Goal: Information Seeking & Learning: Learn about a topic

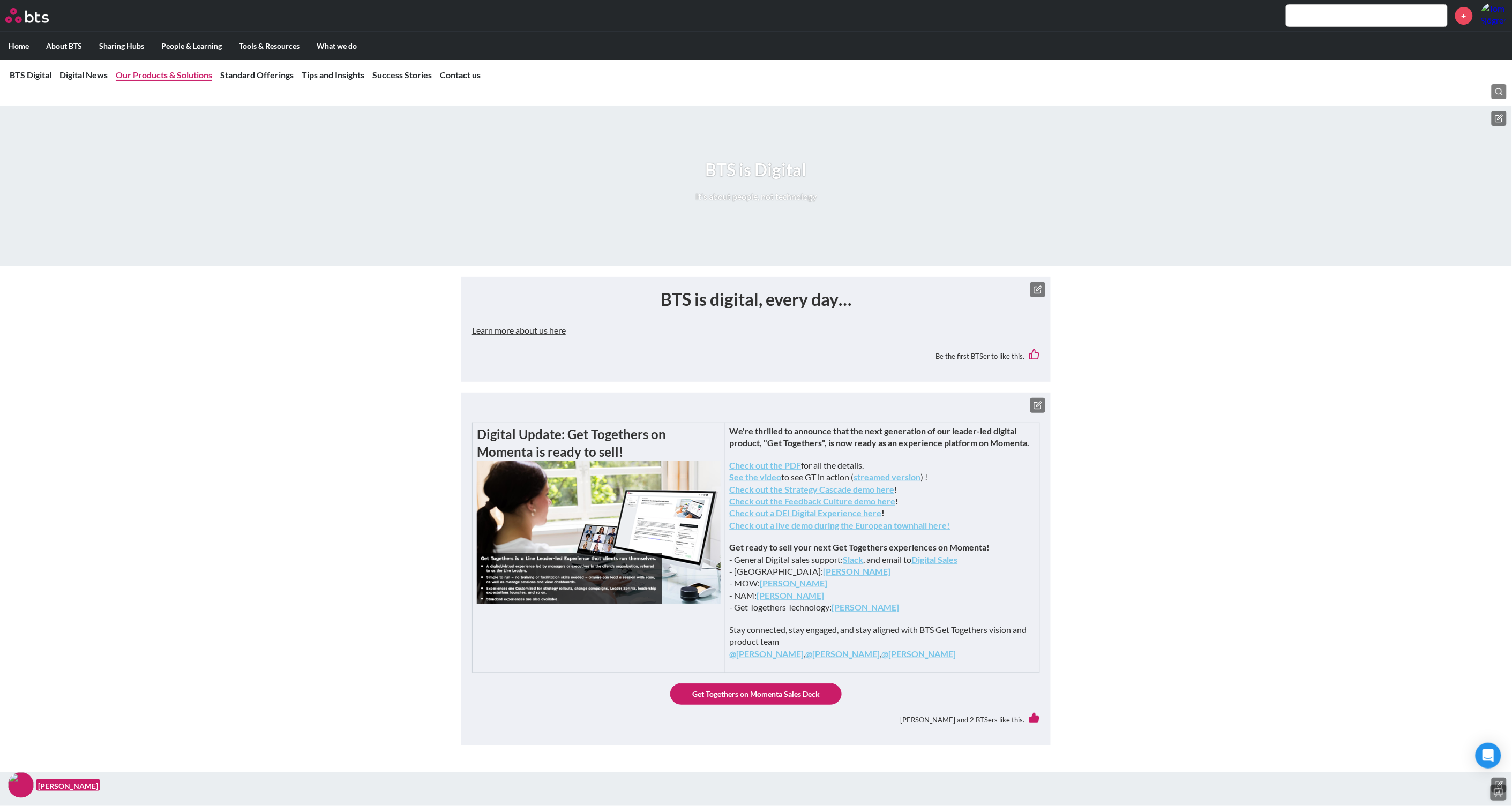
click at [181, 76] on link "Our Products & Solutions" at bounding box center [164, 74] width 96 height 10
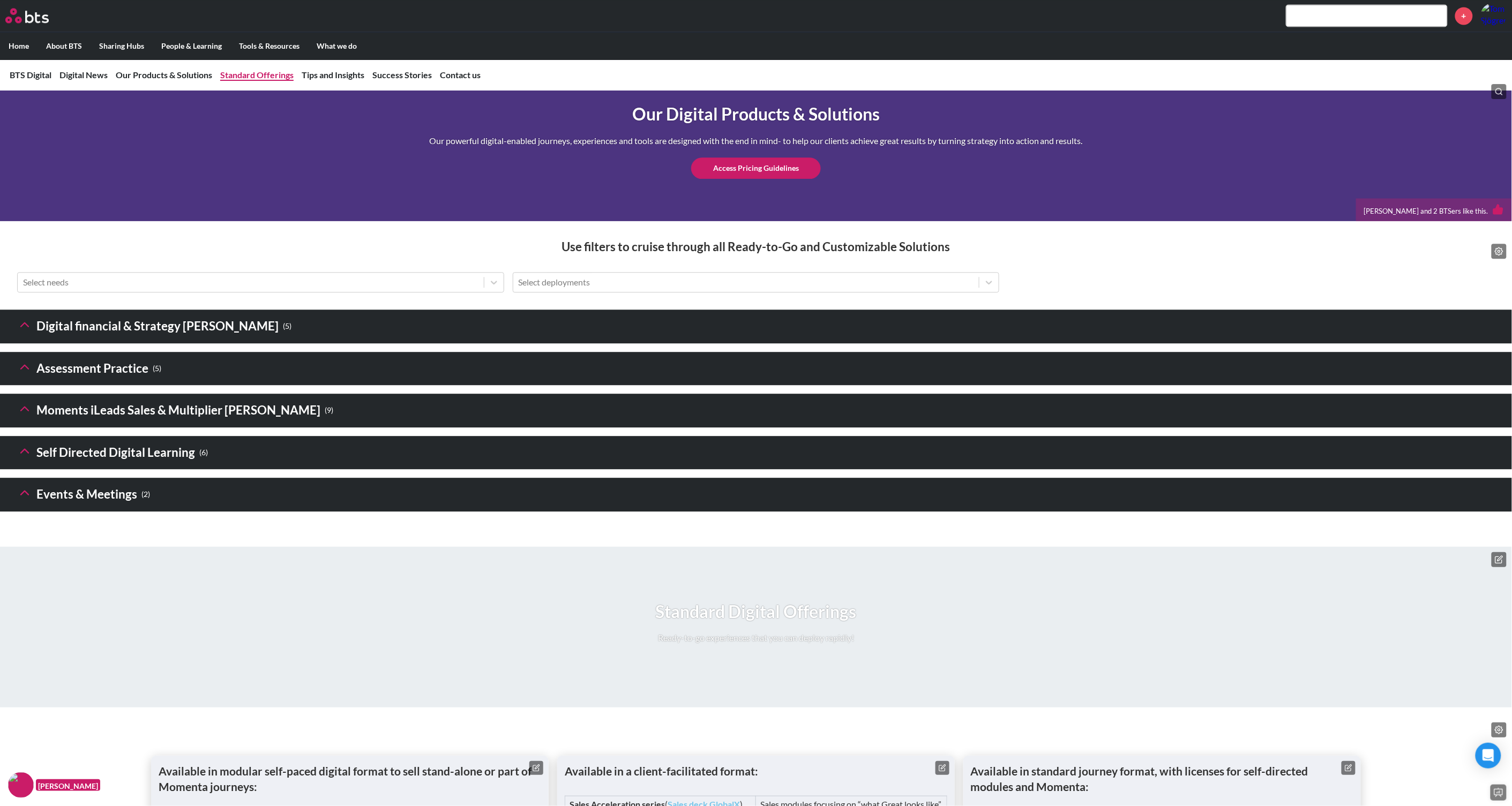
click at [242, 74] on link "Standard Offerings" at bounding box center [257, 74] width 74 height 10
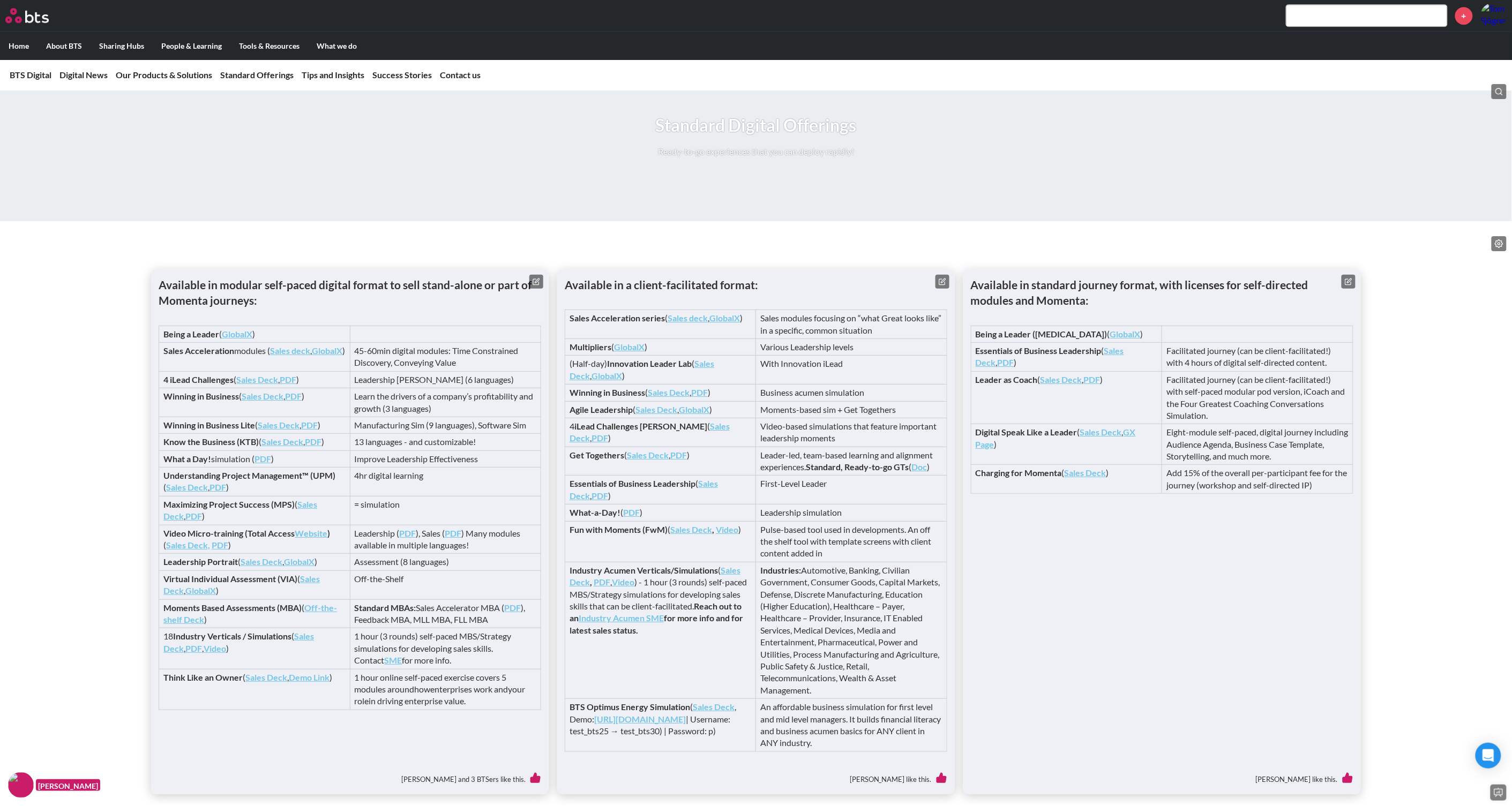
scroll to position [1327, 0]
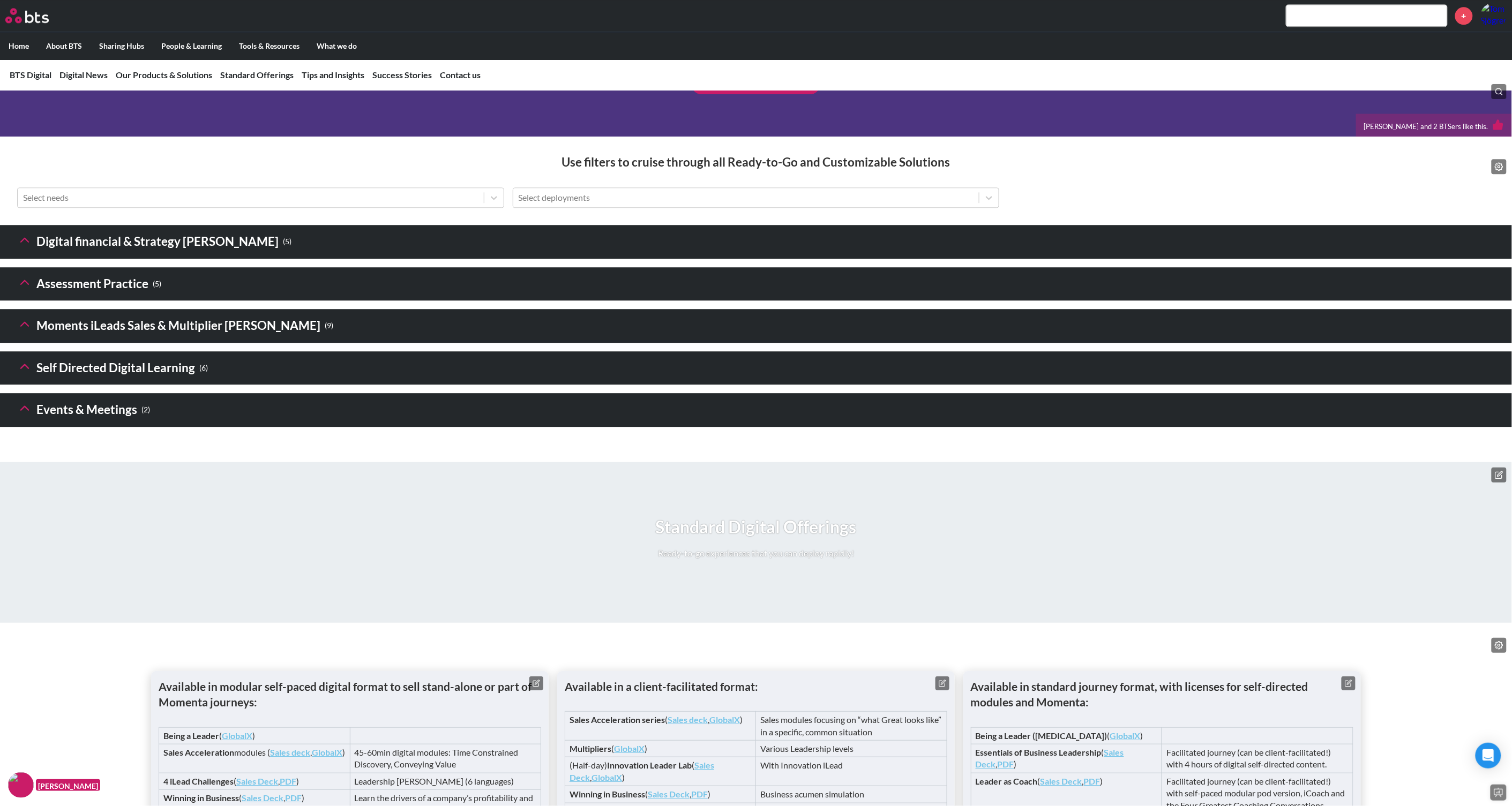
click at [26, 247] on icon at bounding box center [24, 239] width 15 height 15
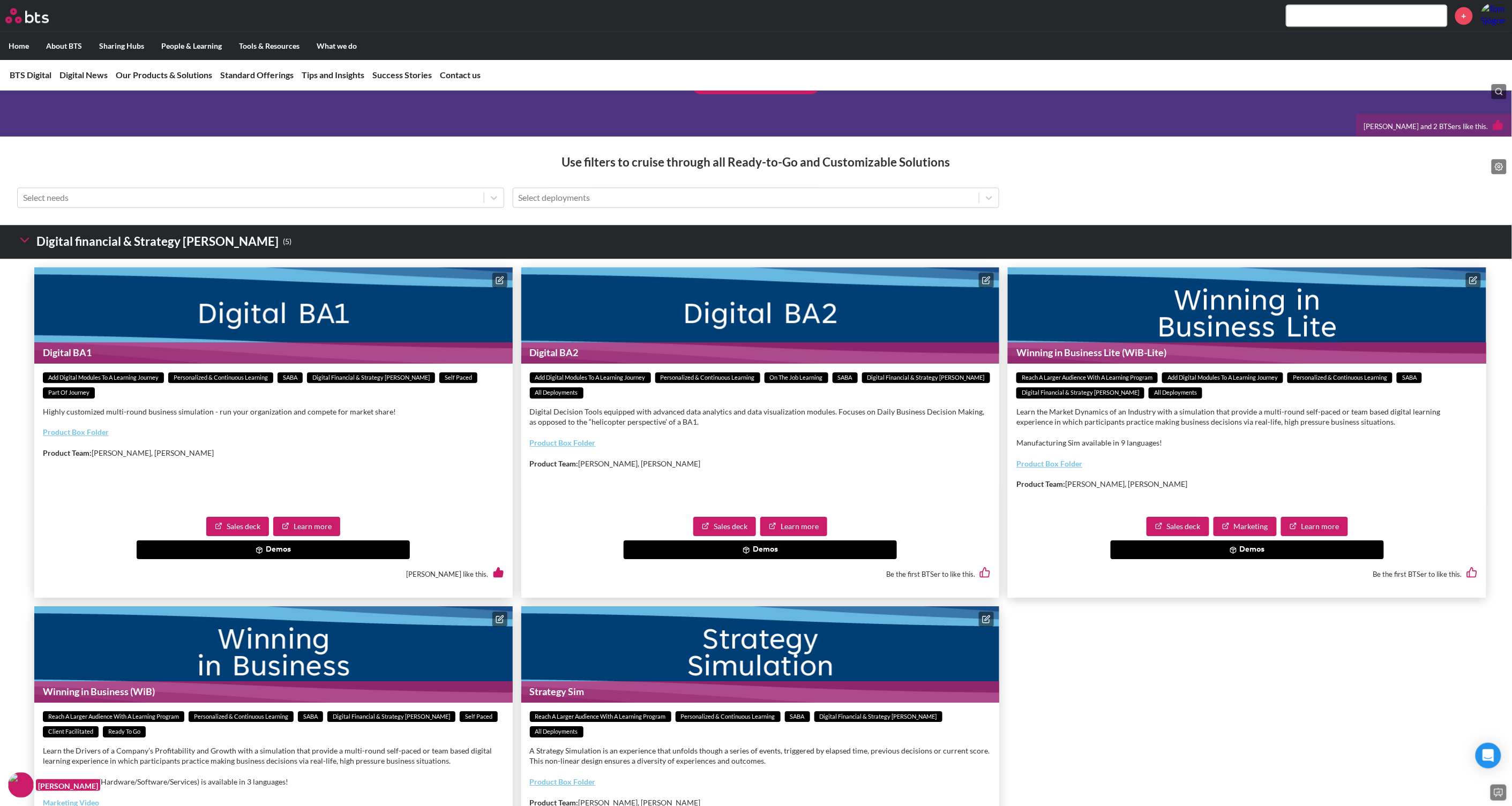
scroll to position [1662, 0]
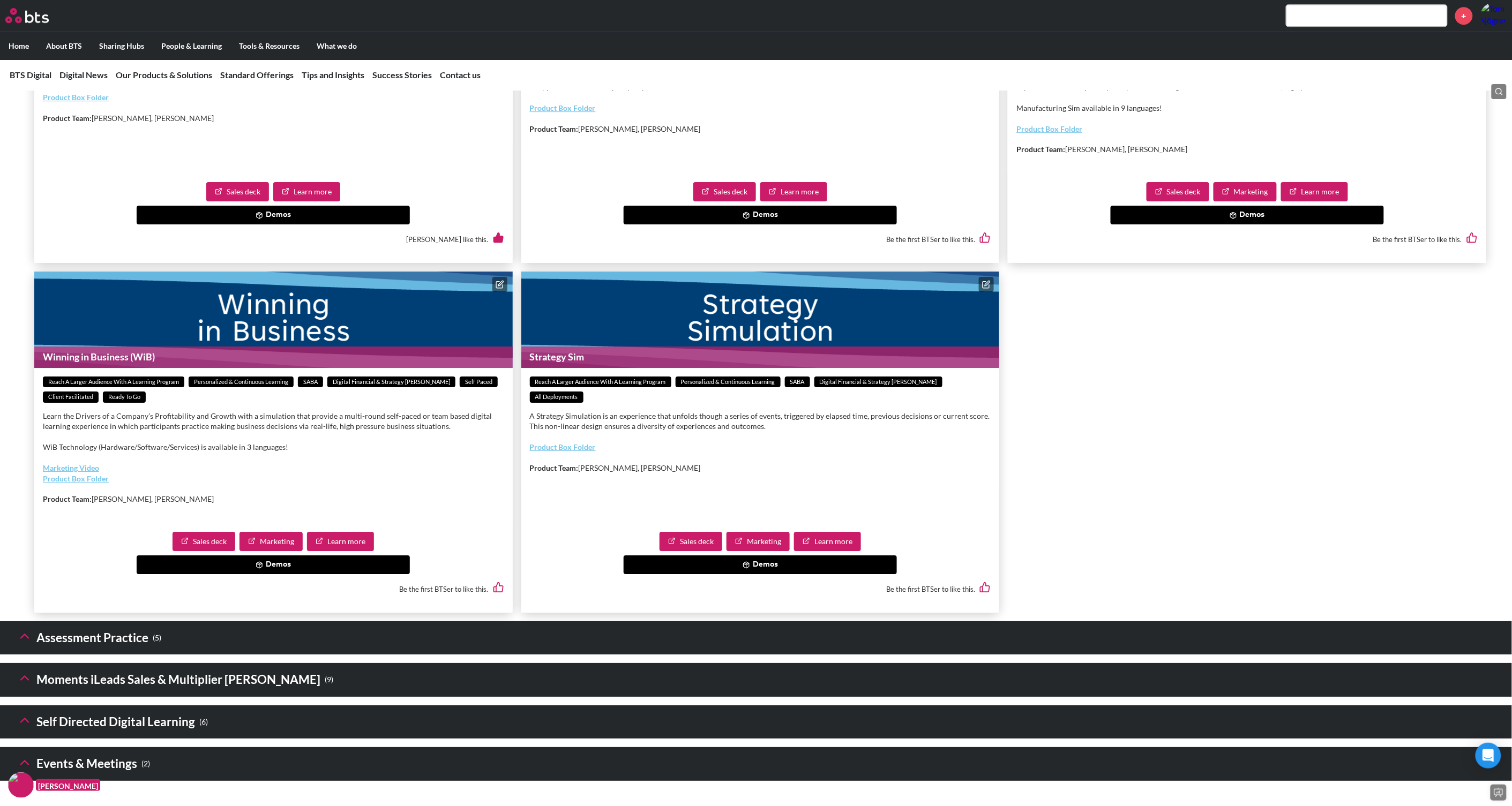
click at [272, 574] on button "Demos" at bounding box center [273, 564] width 273 height 19
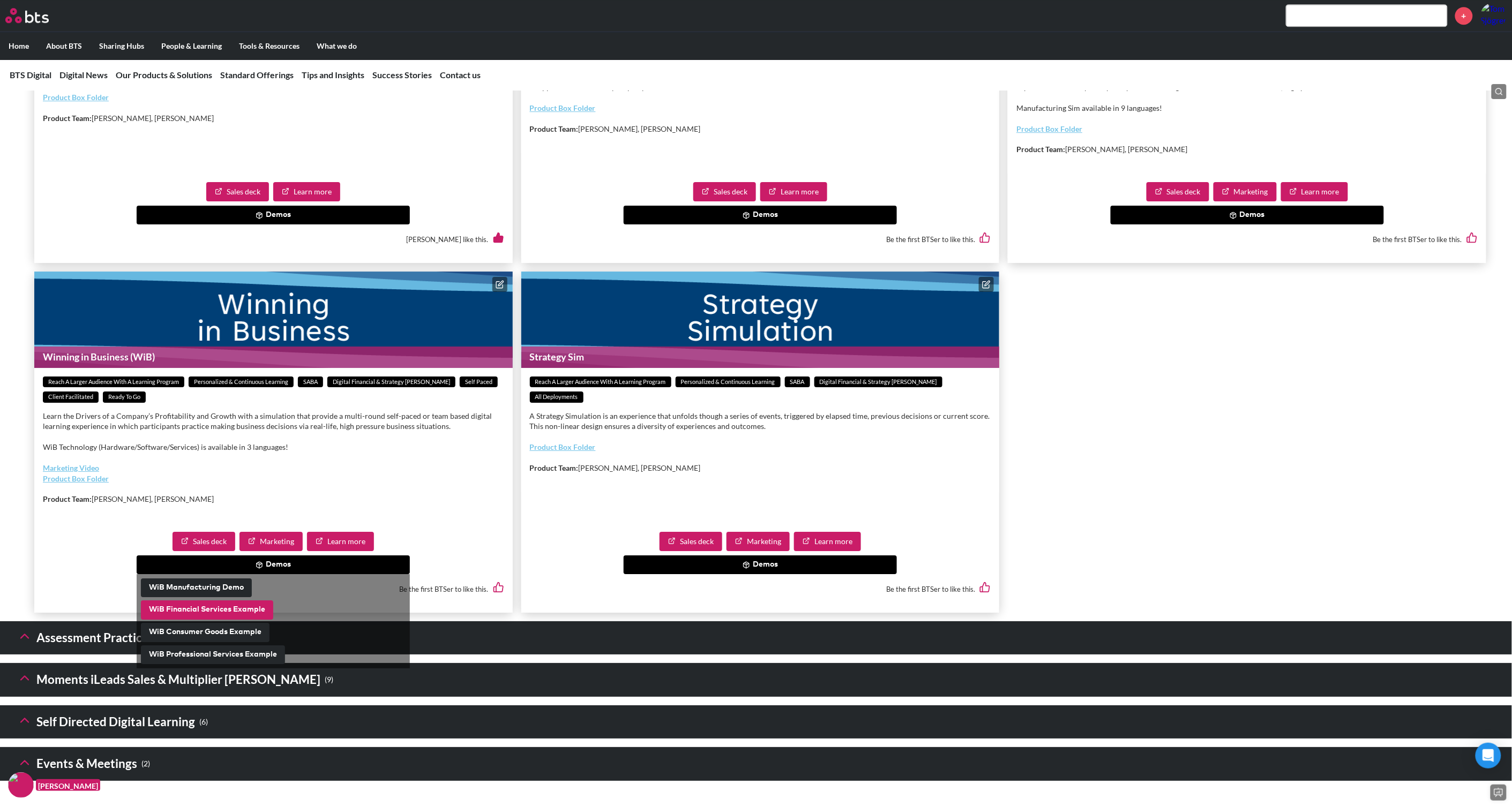
click at [241, 620] on button "WiB Financial Services Example" at bounding box center [207, 610] width 132 height 19
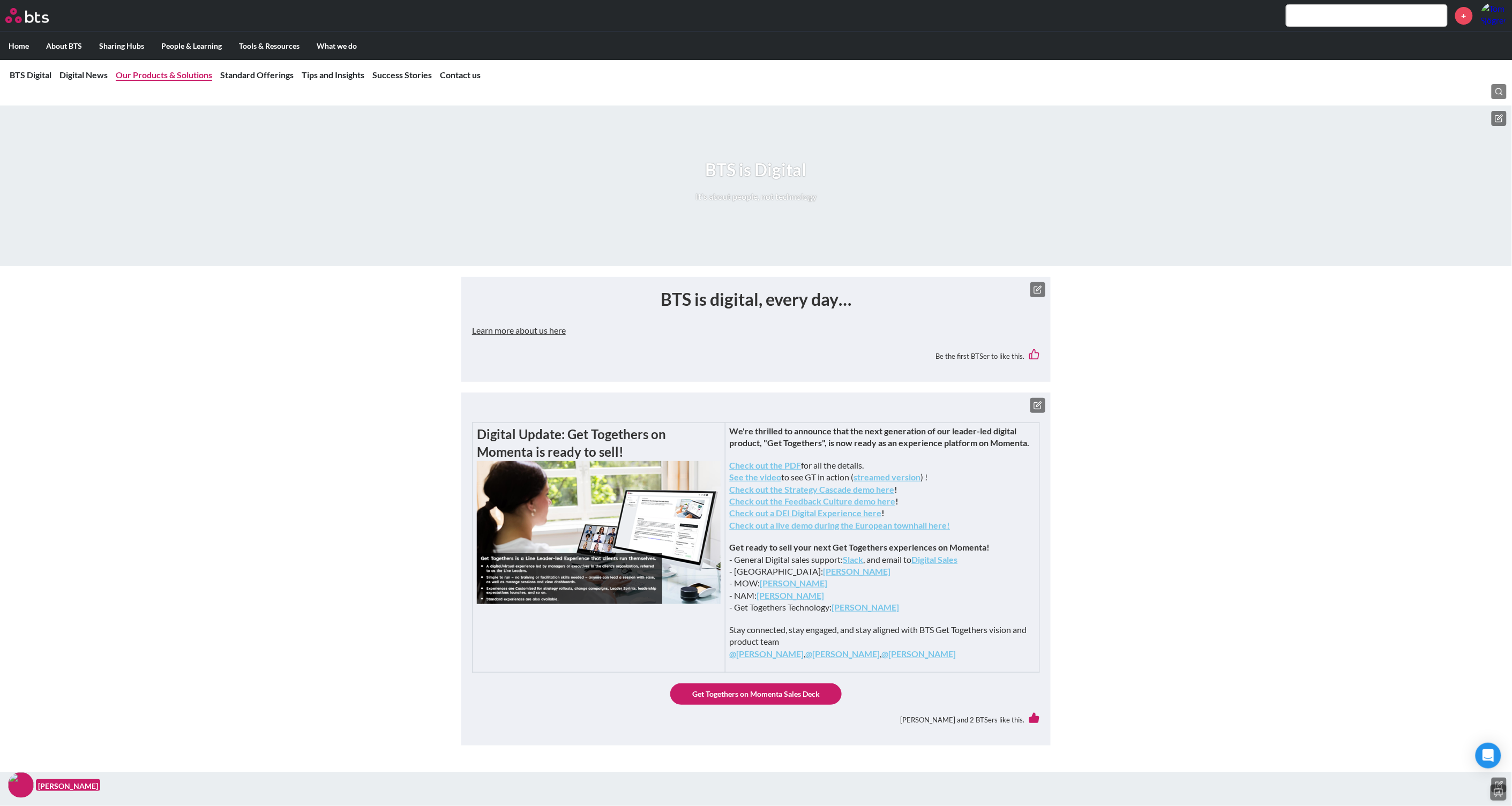
click at [168, 74] on link "Our Products & Solutions" at bounding box center [164, 74] width 96 height 10
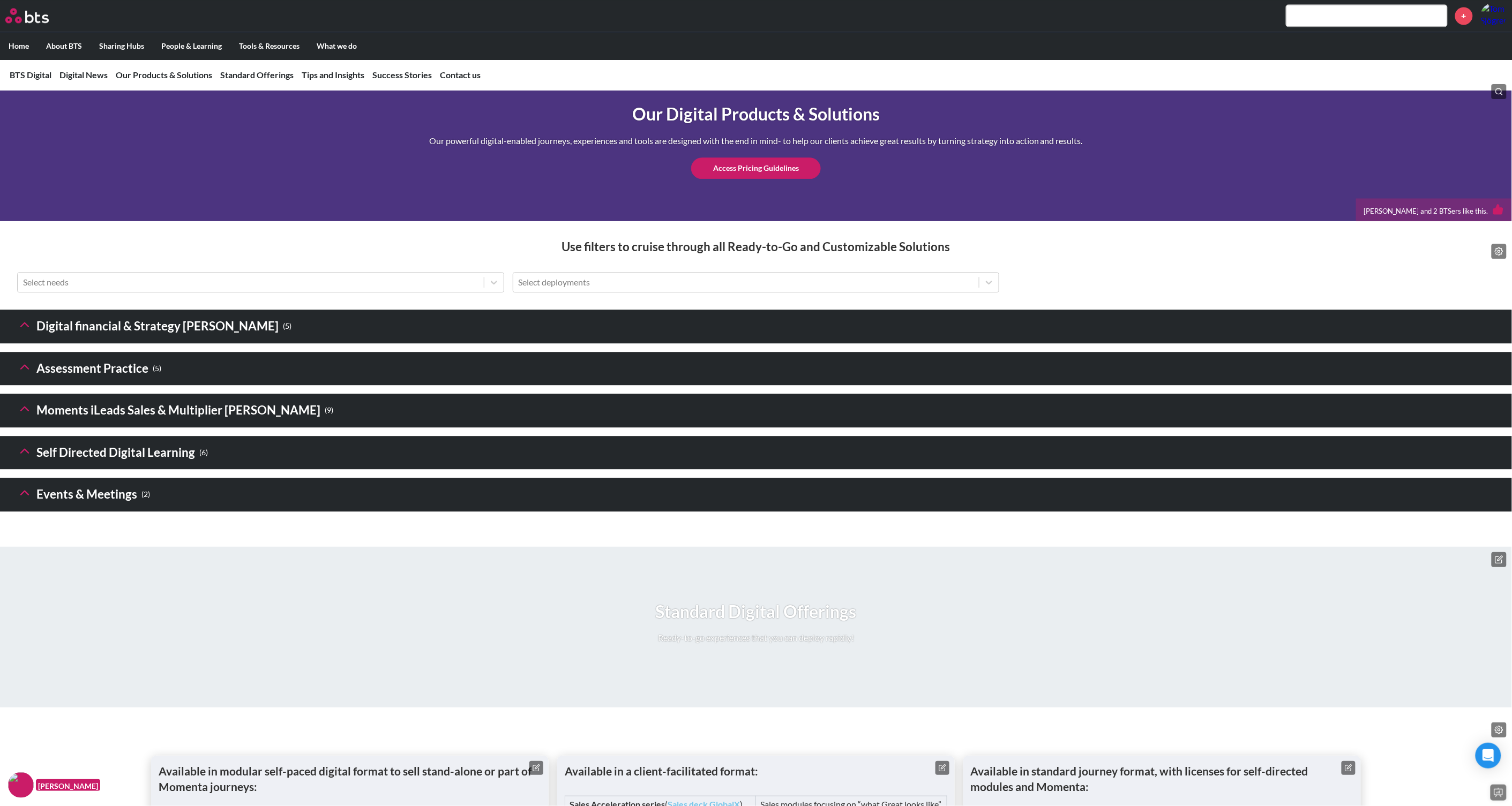
click at [118, 338] on h3 "Digital financial & Strategy Sims ( 5 )" at bounding box center [154, 327] width 274 height 23
click at [17, 332] on icon at bounding box center [24, 324] width 15 height 15
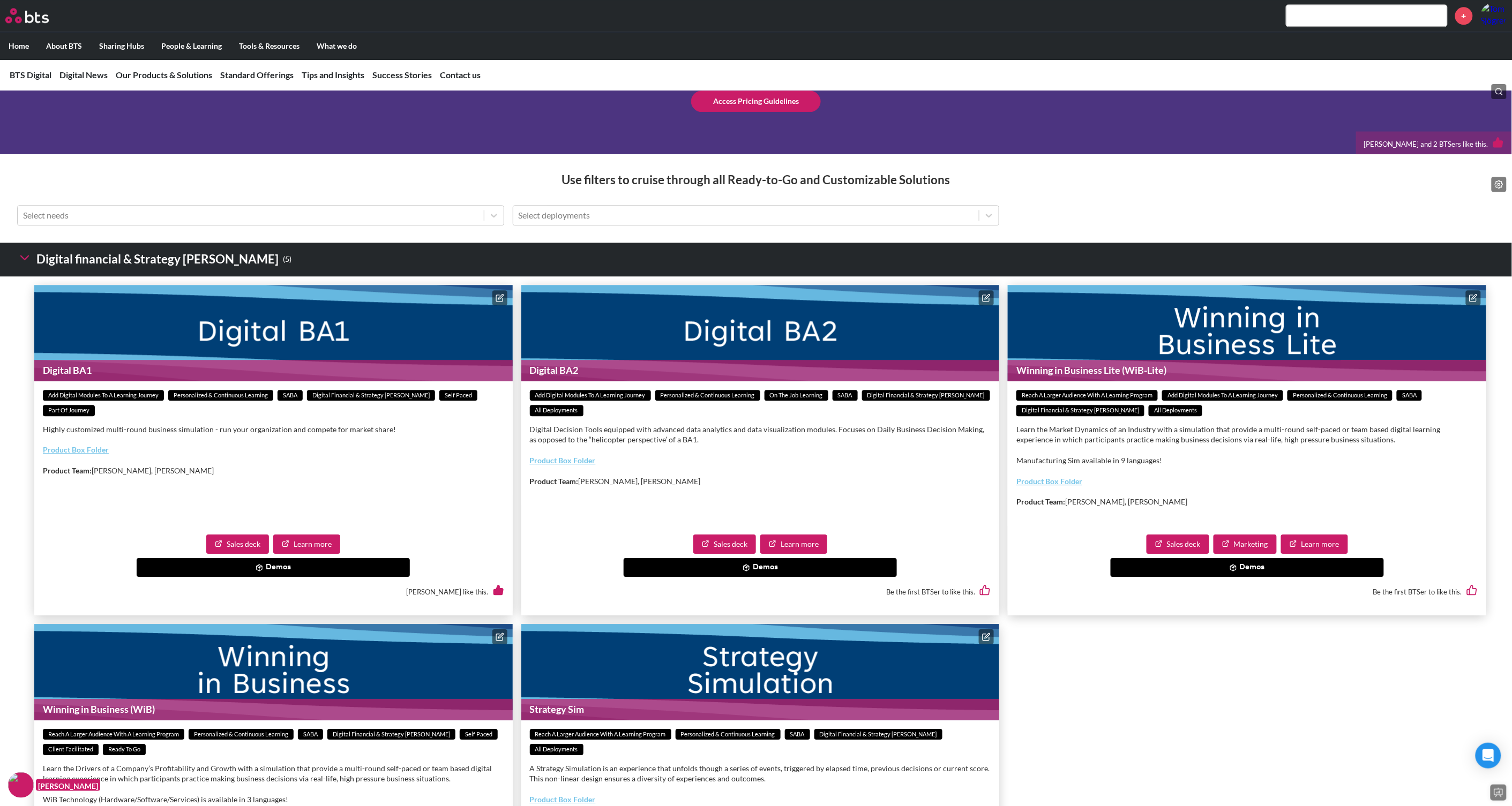
scroll to position [1443, 0]
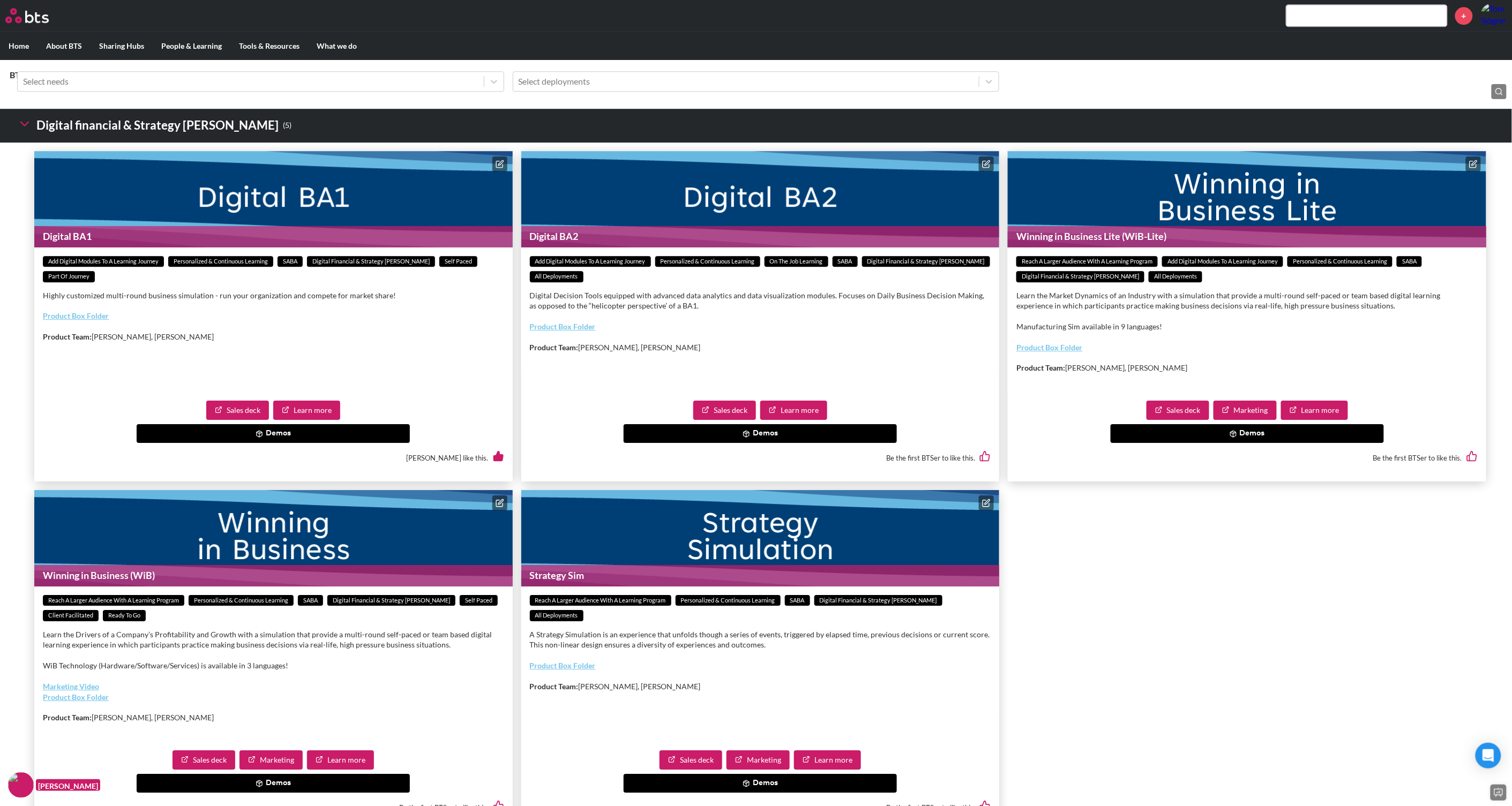
click at [1316, 420] on link "Learn more" at bounding box center [1314, 410] width 67 height 19
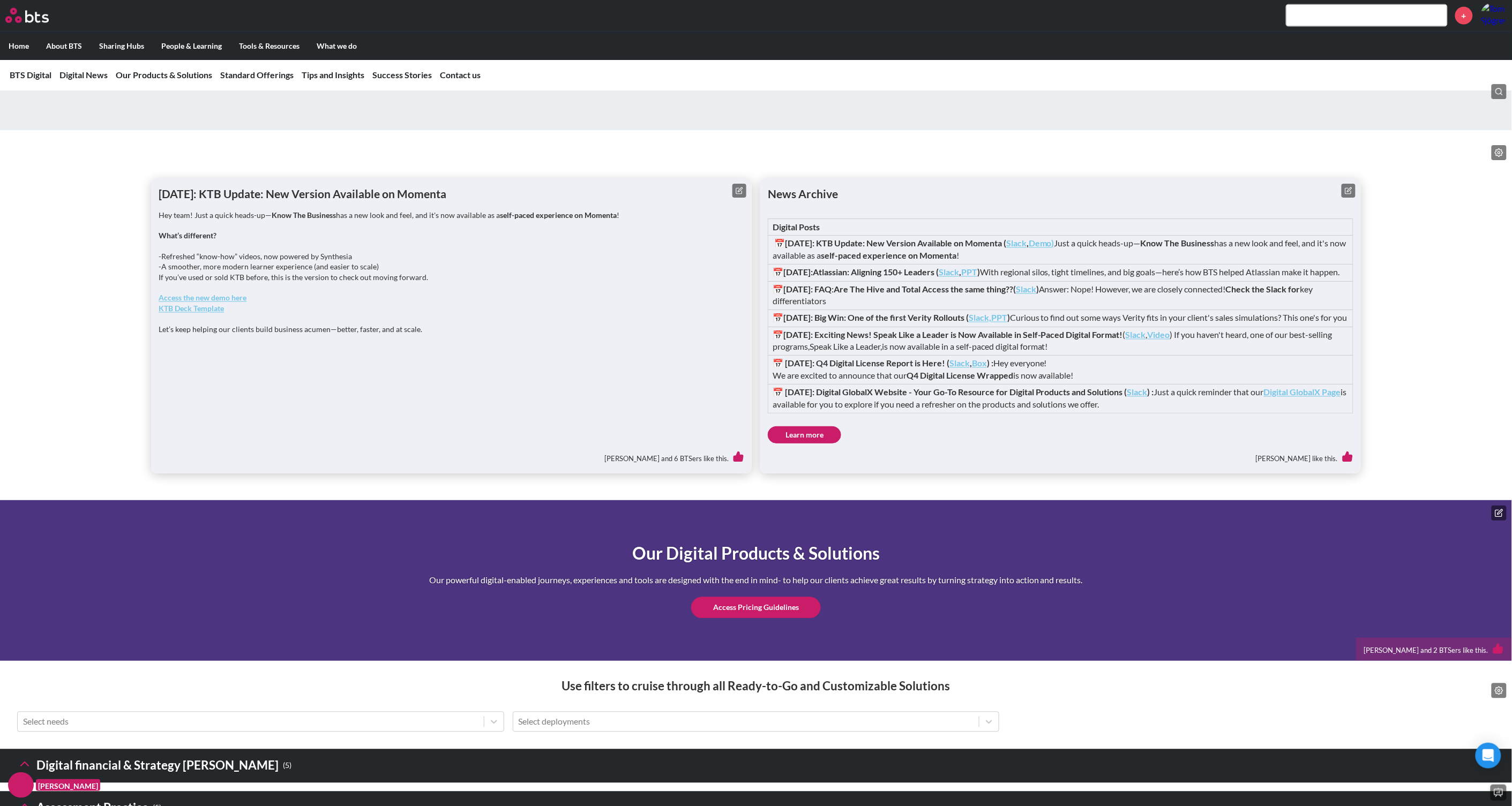
scroll to position [1071, 0]
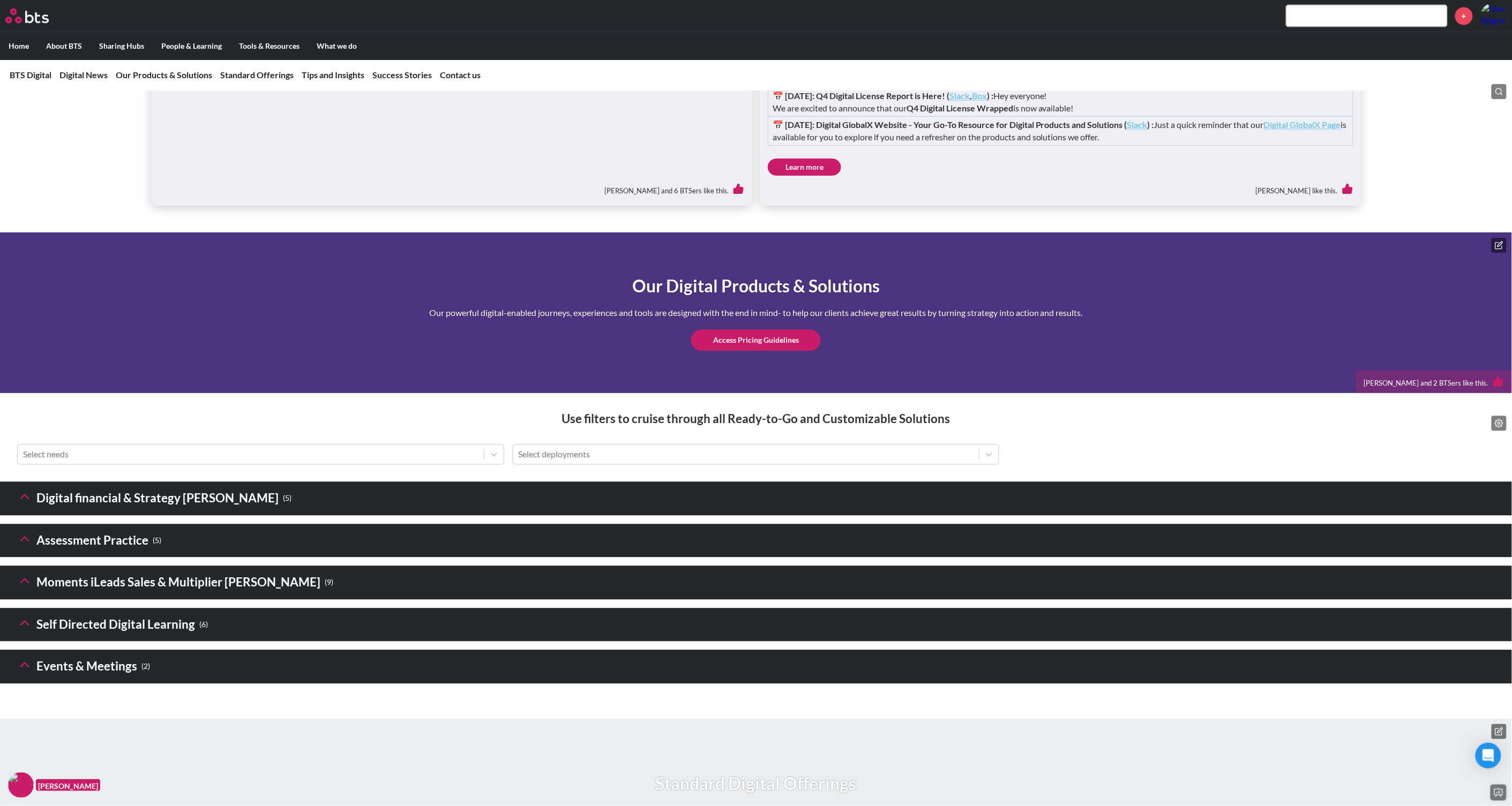
click at [140, 515] on header "Digital financial & Strategy [PERSON_NAME] ( 5 )" at bounding box center [756, 499] width 1512 height 34
click at [23, 504] on icon at bounding box center [24, 496] width 15 height 15
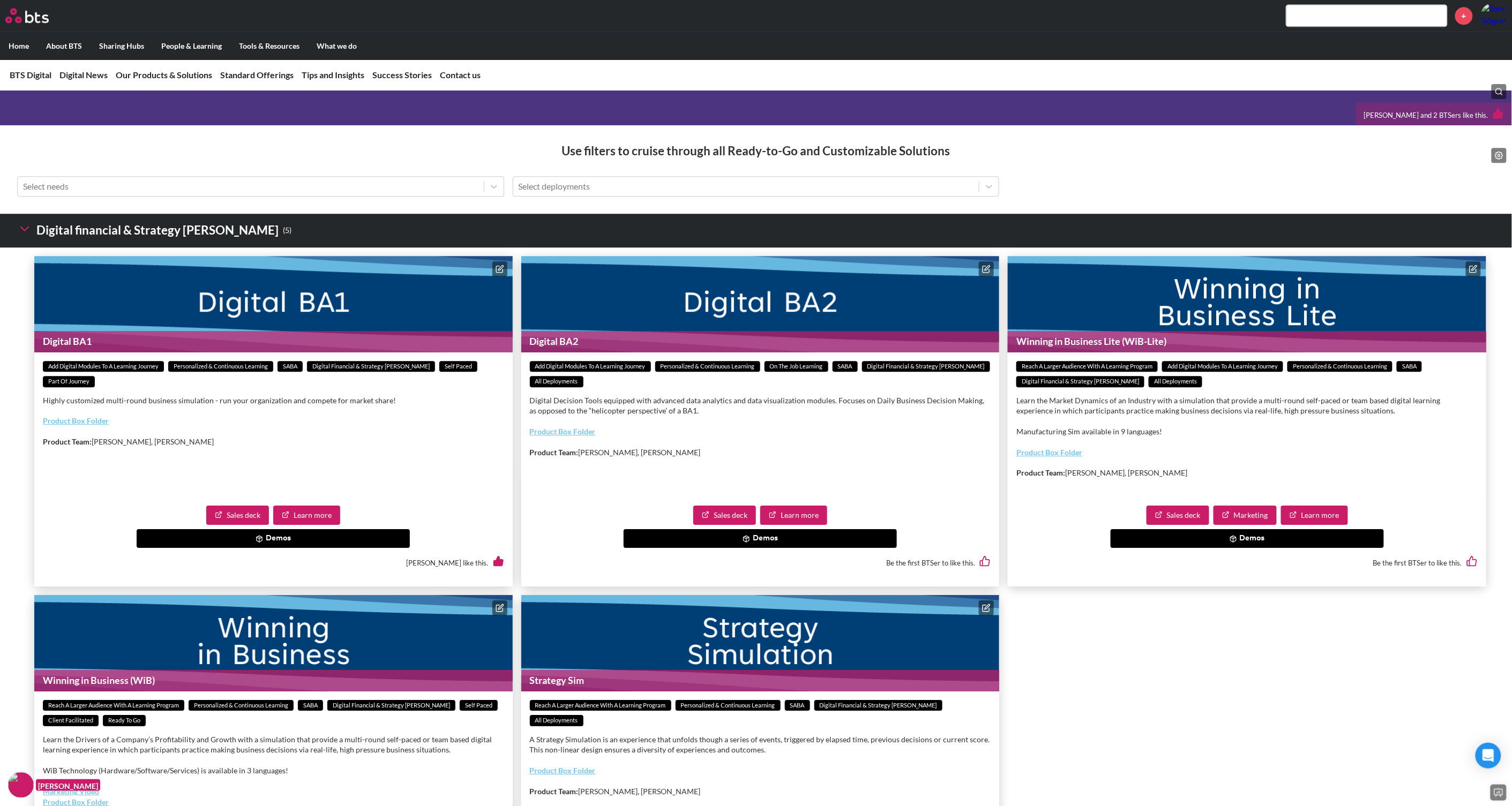
scroll to position [1539, 0]
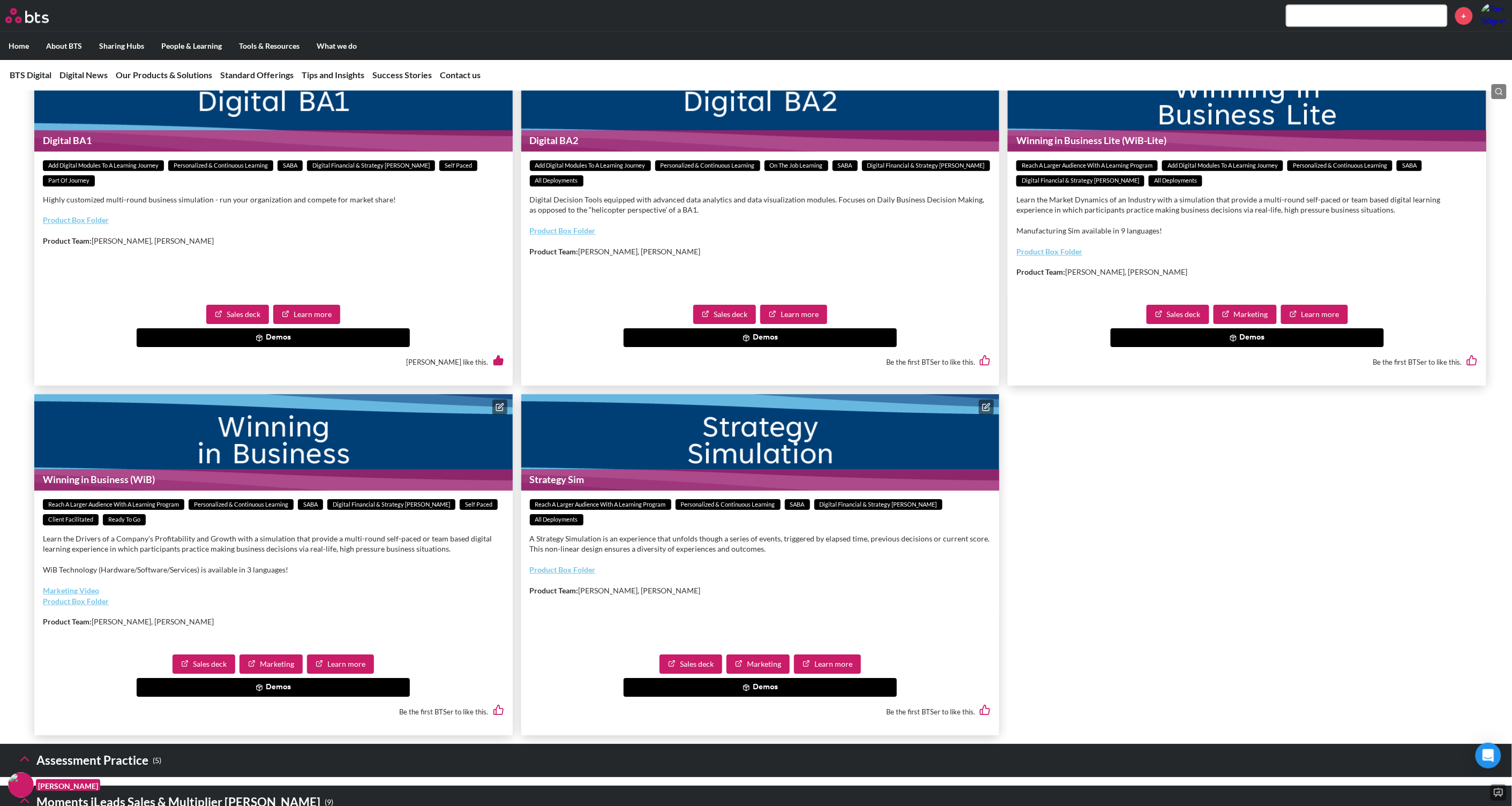
click at [339, 674] on link "Learn more" at bounding box center [340, 664] width 67 height 19
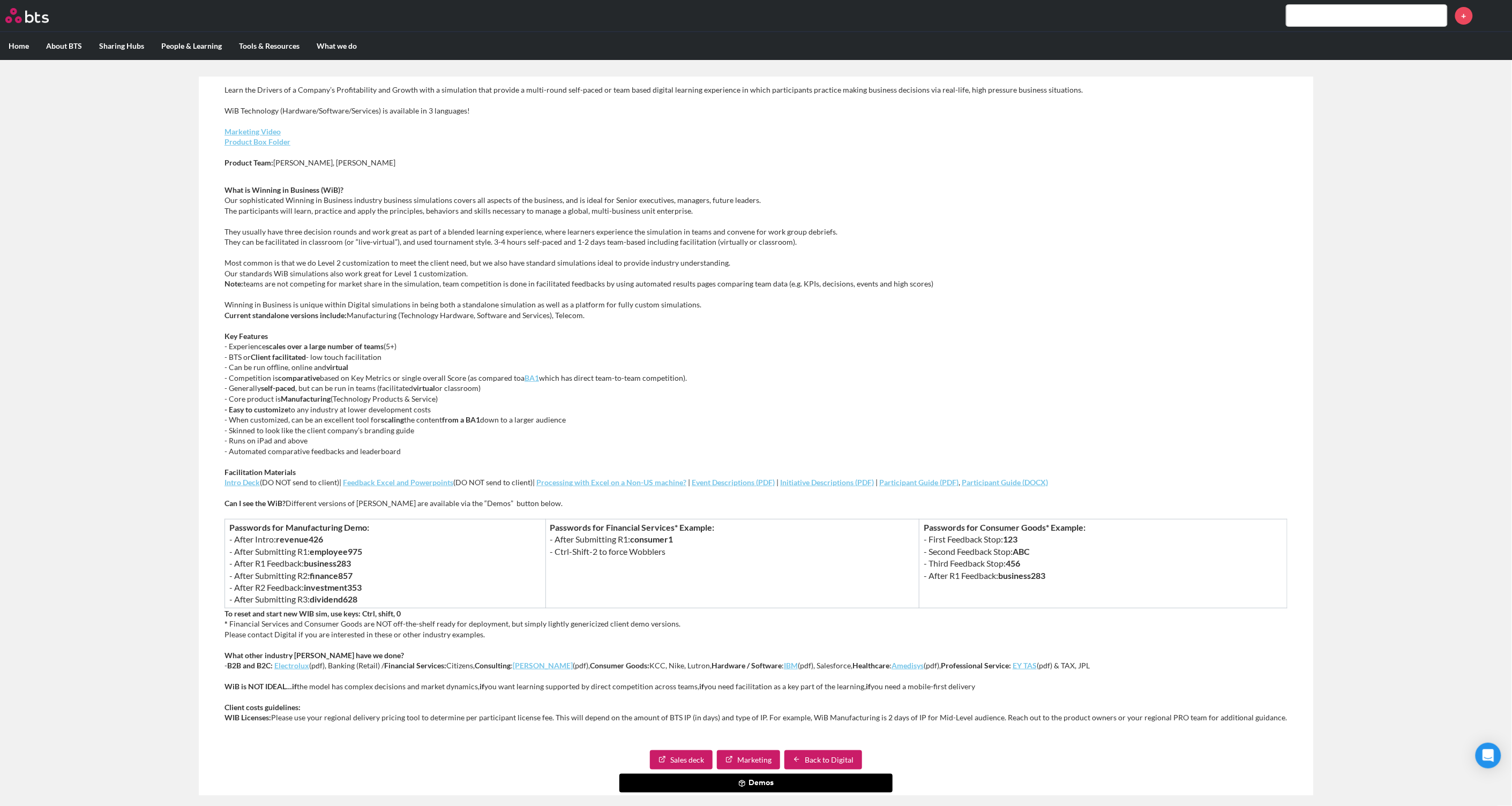
scroll to position [186, 0]
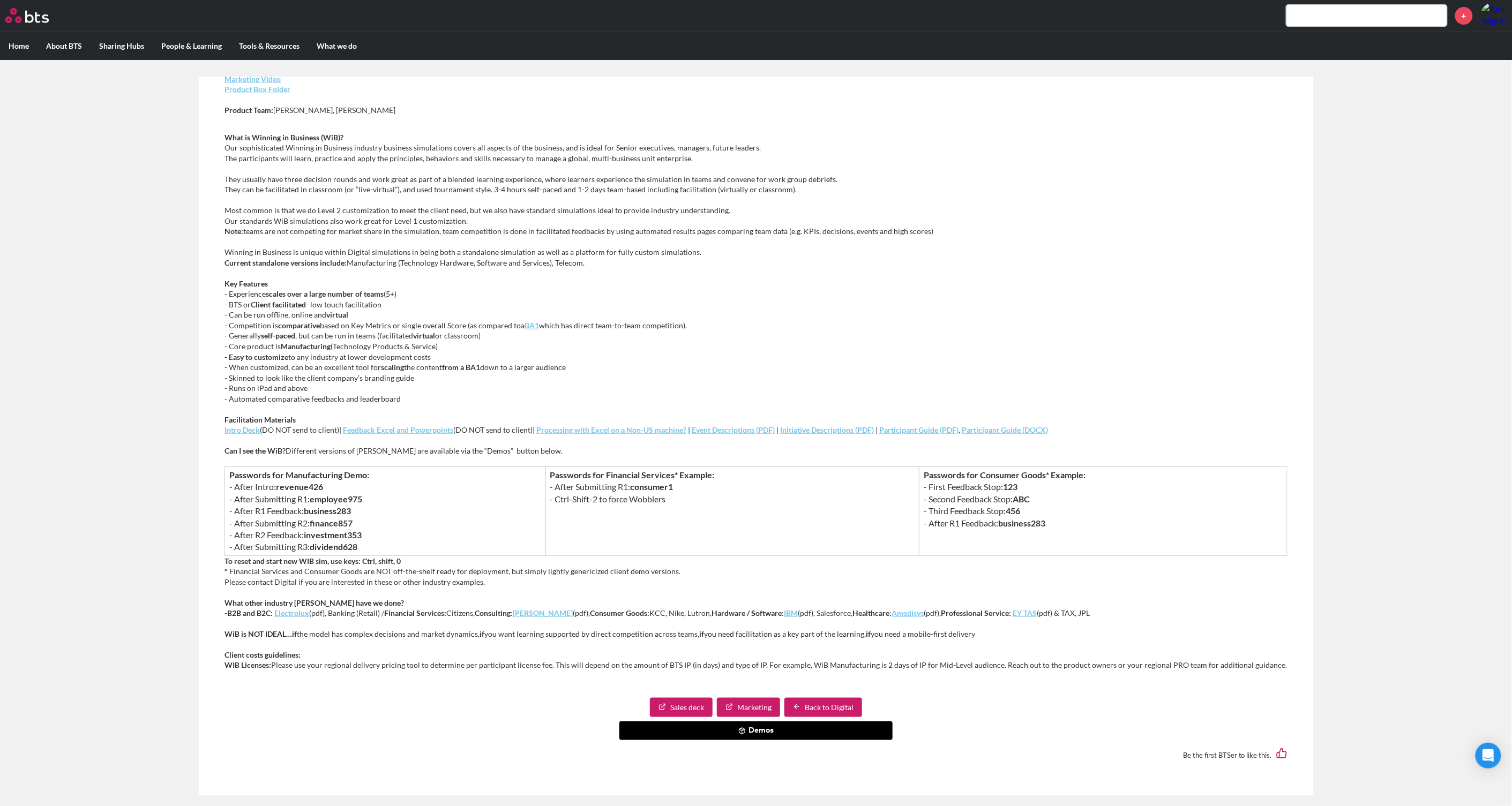
click at [748, 734] on button "Demos" at bounding box center [756, 731] width 273 height 19
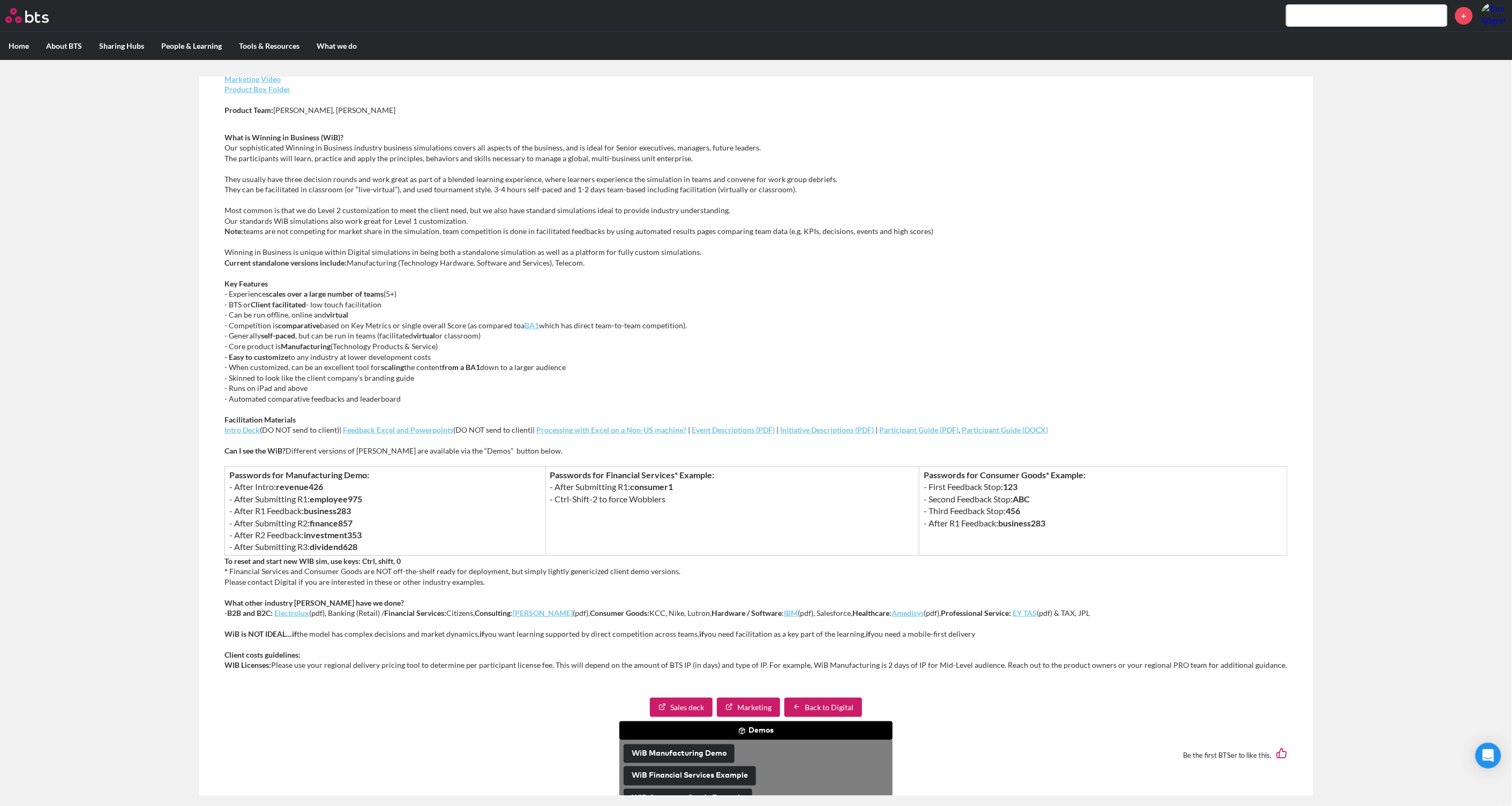
scroll to position [225, 0]
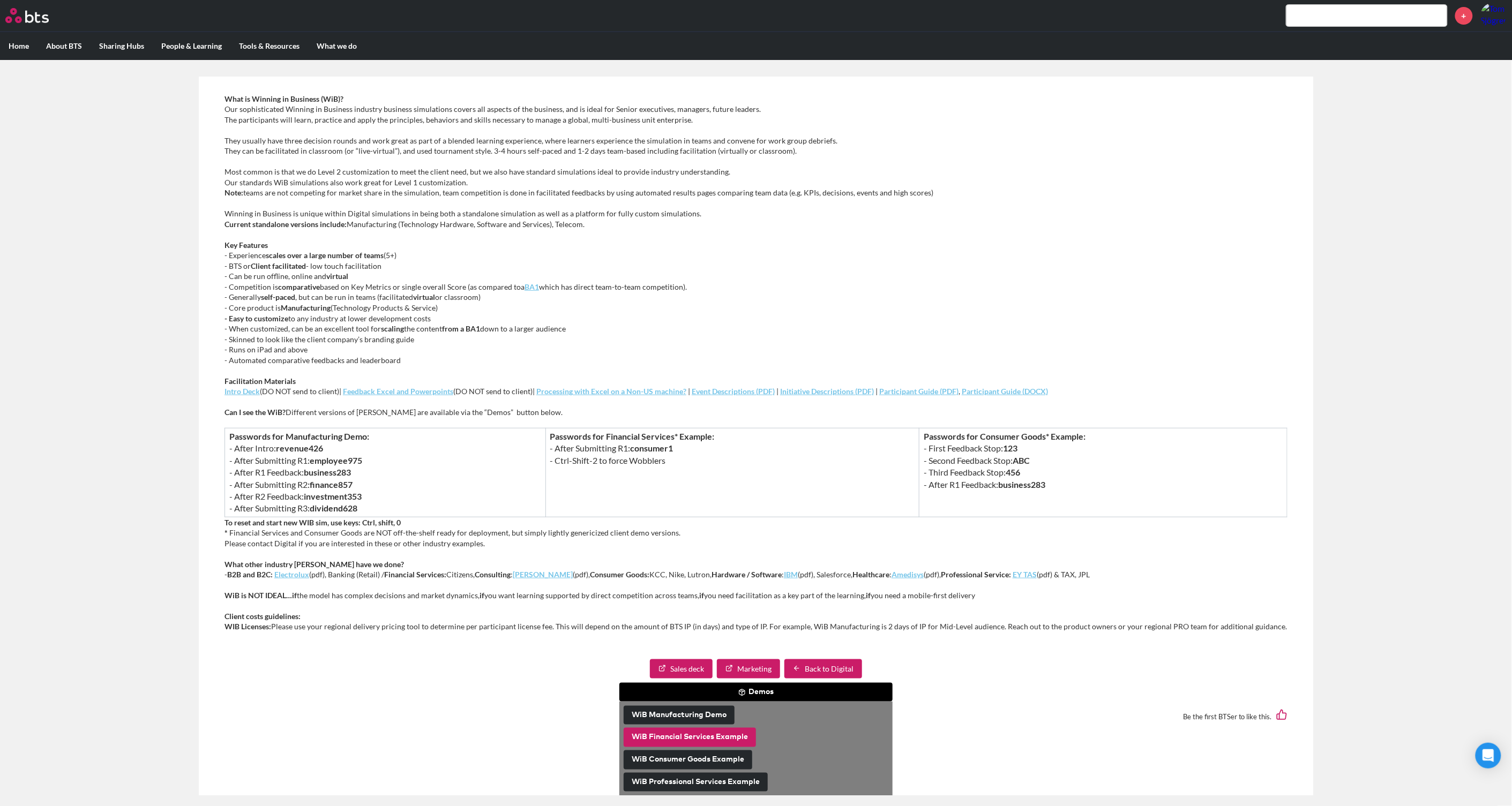
click at [722, 739] on button "WiB Financial Services Example" at bounding box center [689, 737] width 132 height 19
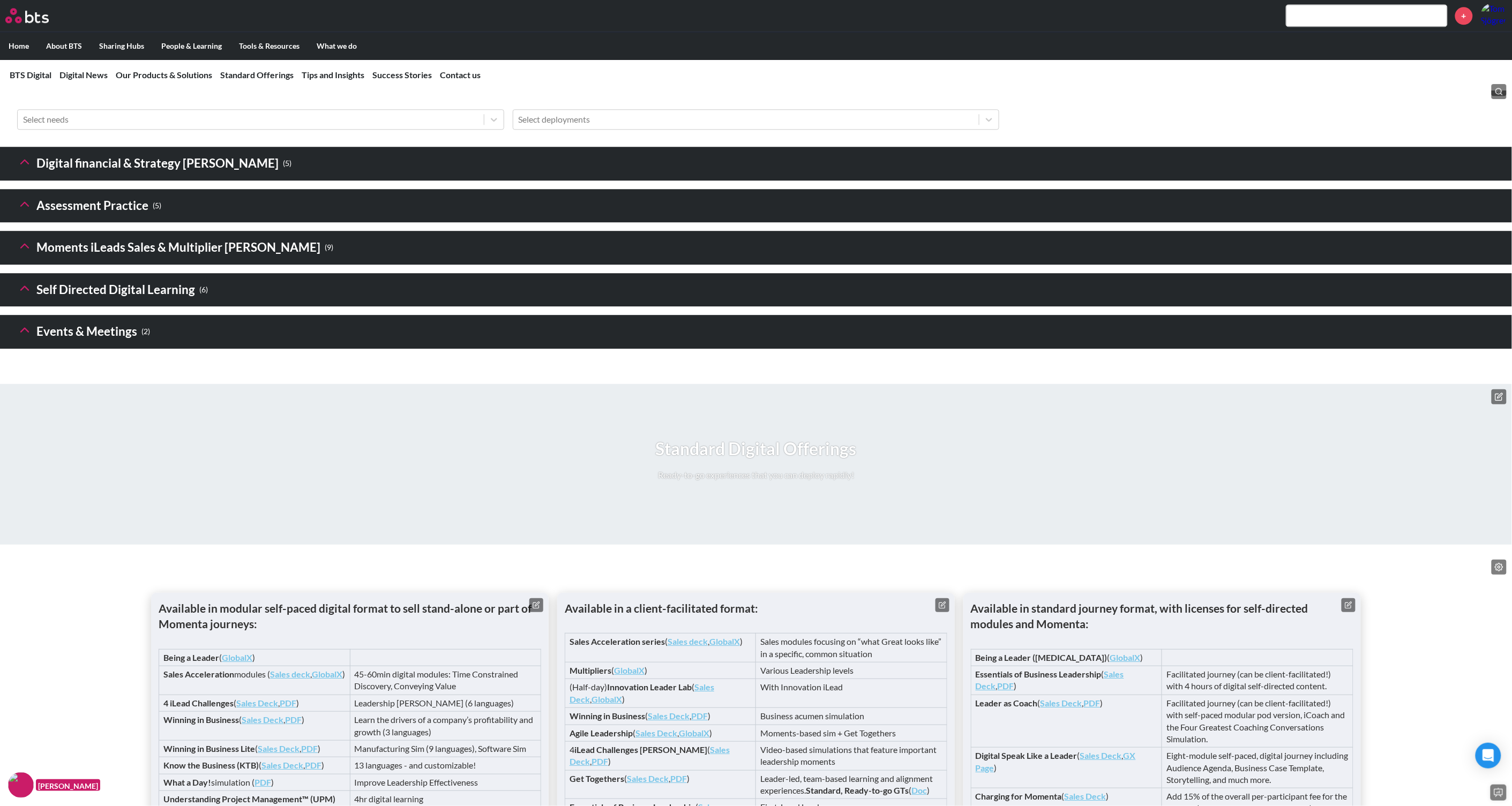
scroll to position [1271, 0]
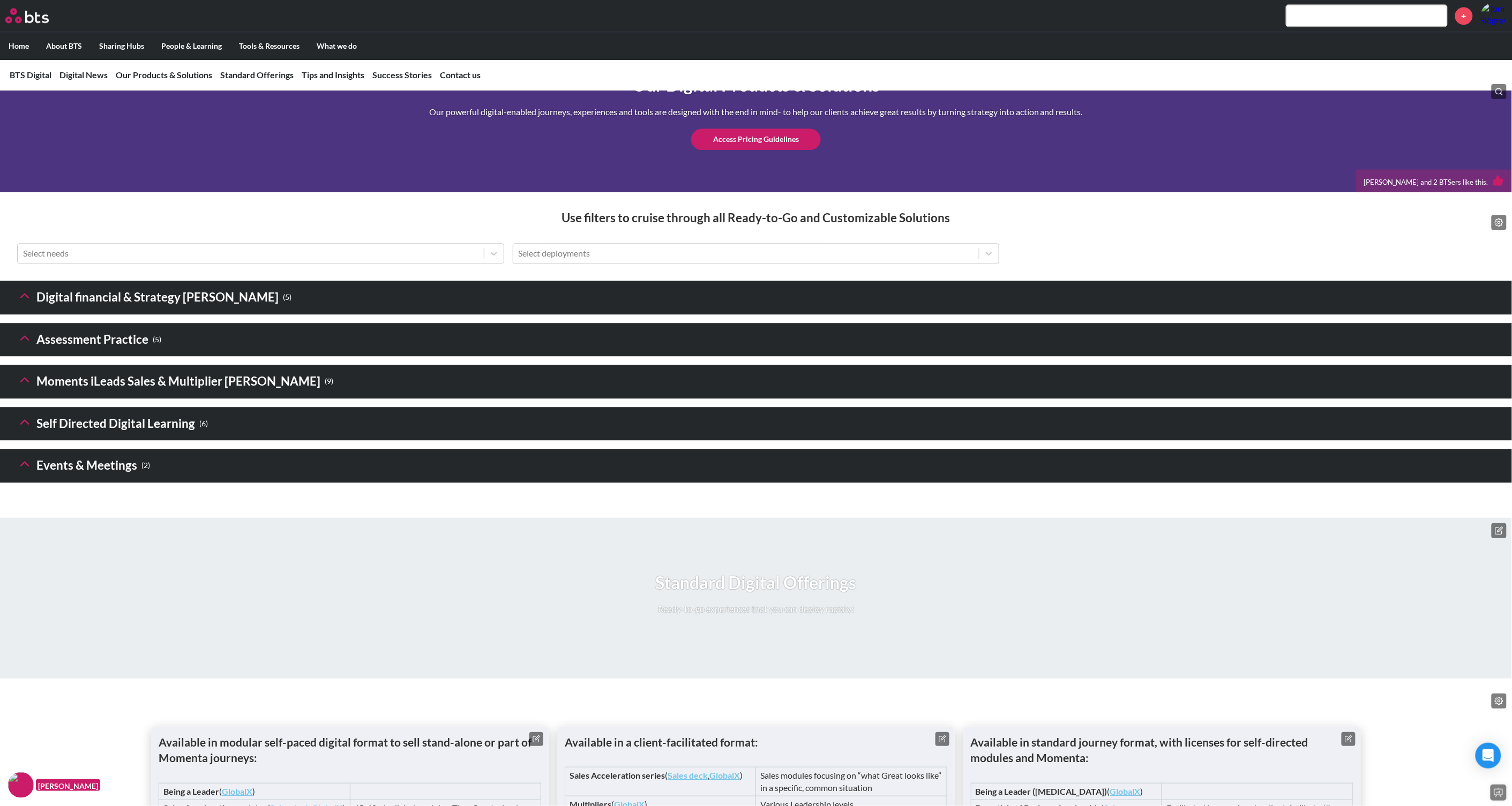
click at [95, 309] on h3 "Digital financial & Strategy Sims ( 5 )" at bounding box center [154, 297] width 274 height 23
click at [29, 303] on icon at bounding box center [24, 295] width 15 height 15
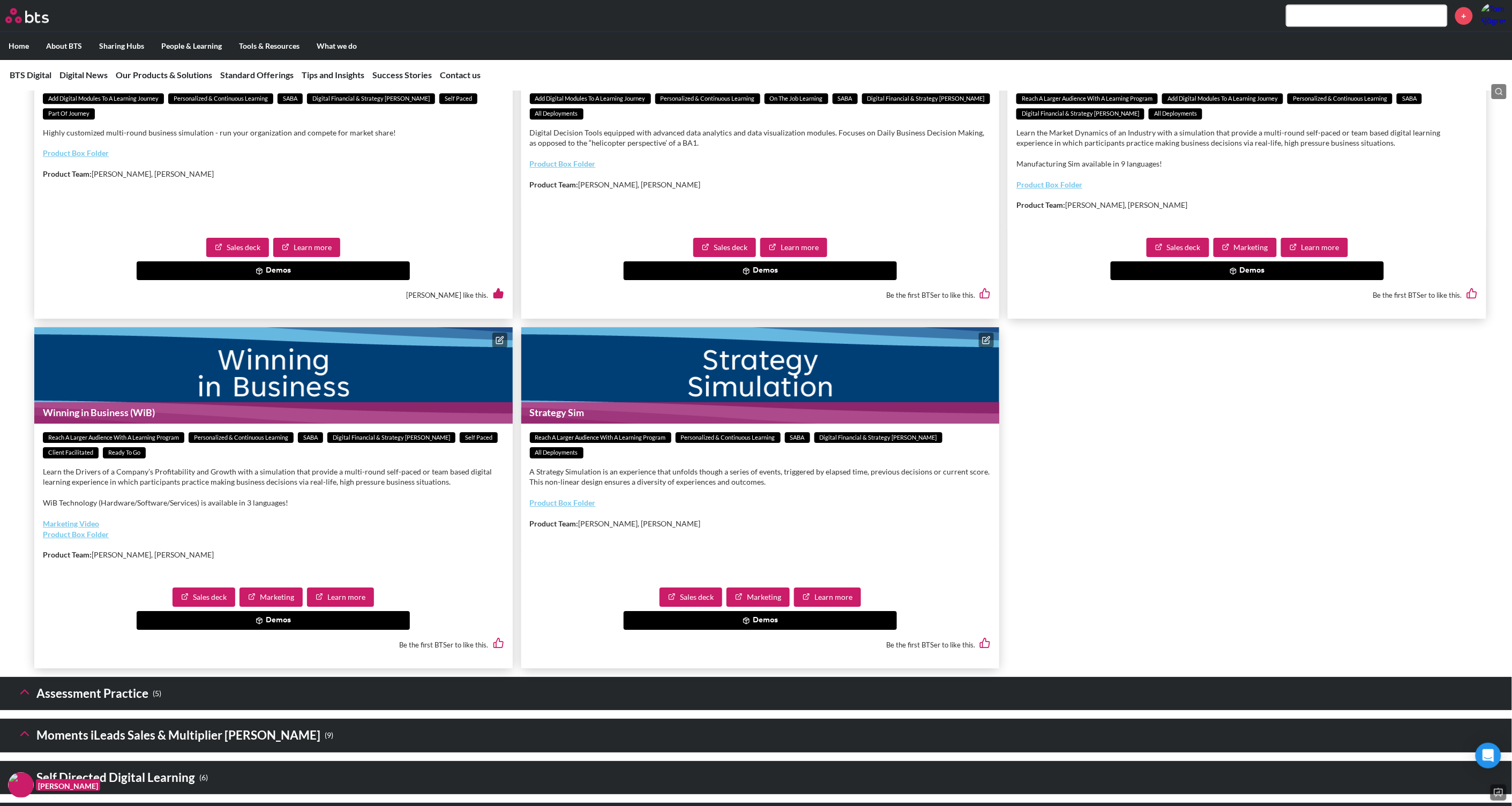
scroll to position [1740, 0]
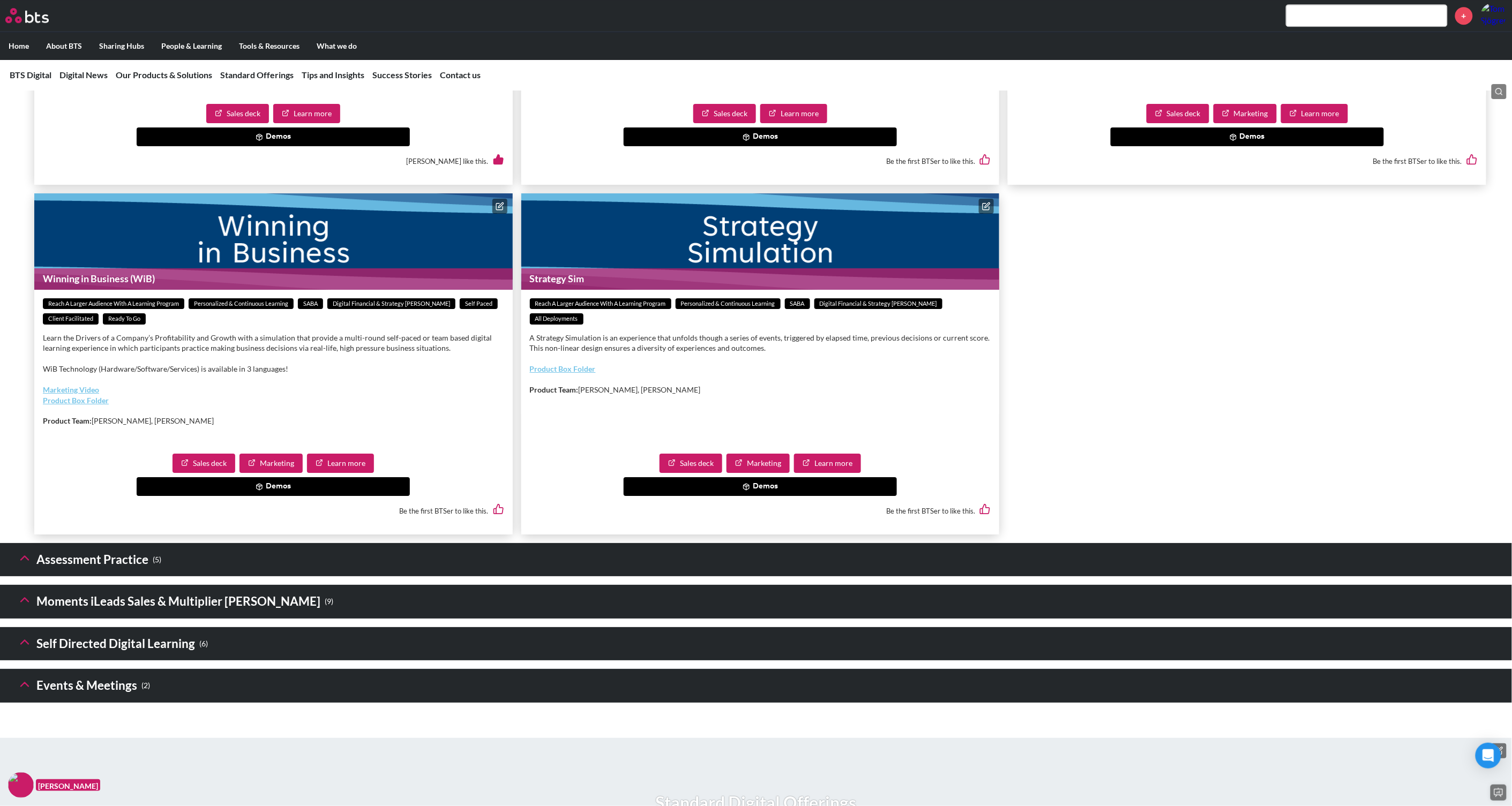
click at [88, 405] on link "Product Box Folder" at bounding box center [75, 400] width 66 height 9
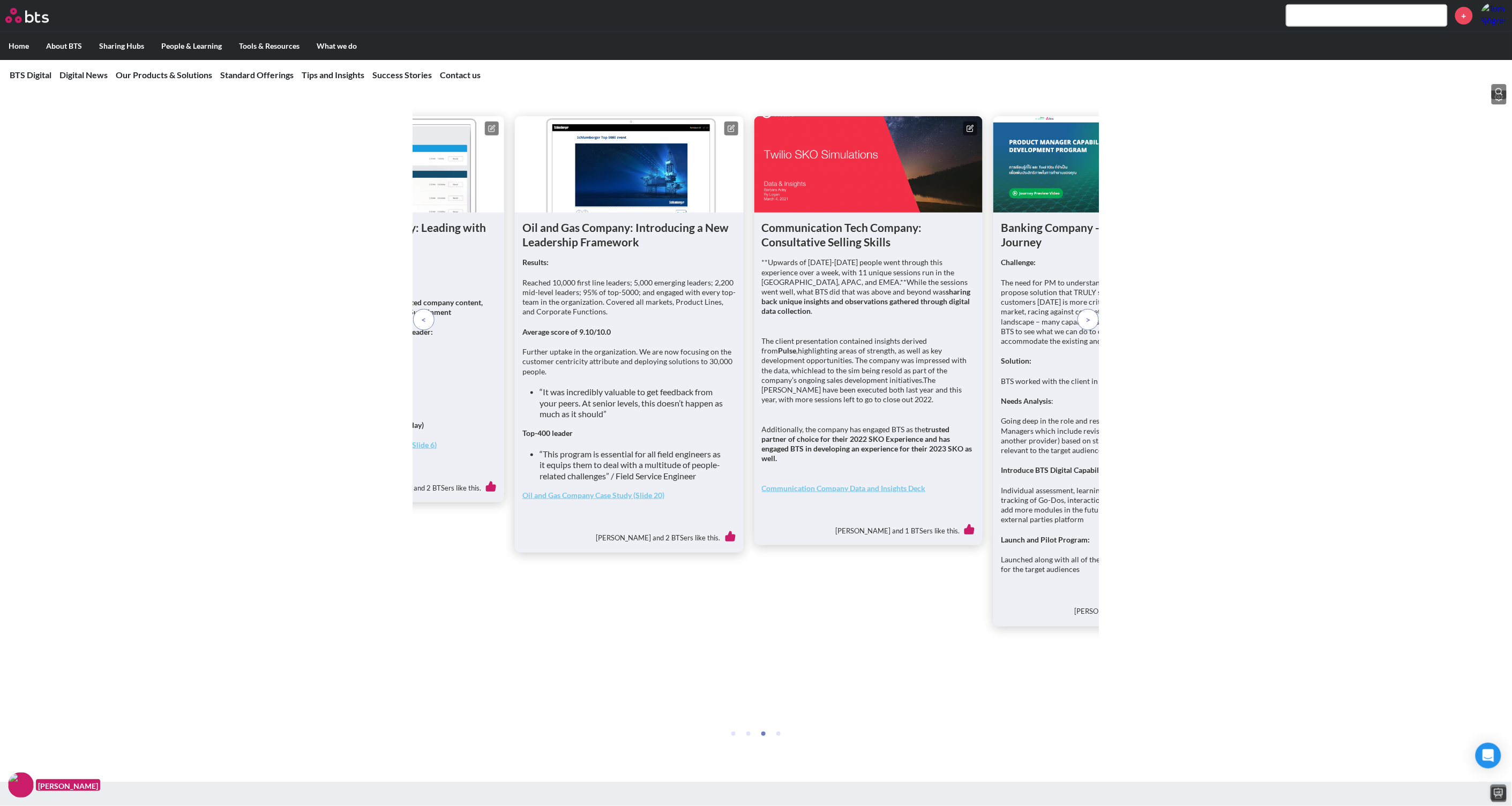
scroll to position [4686, 0]
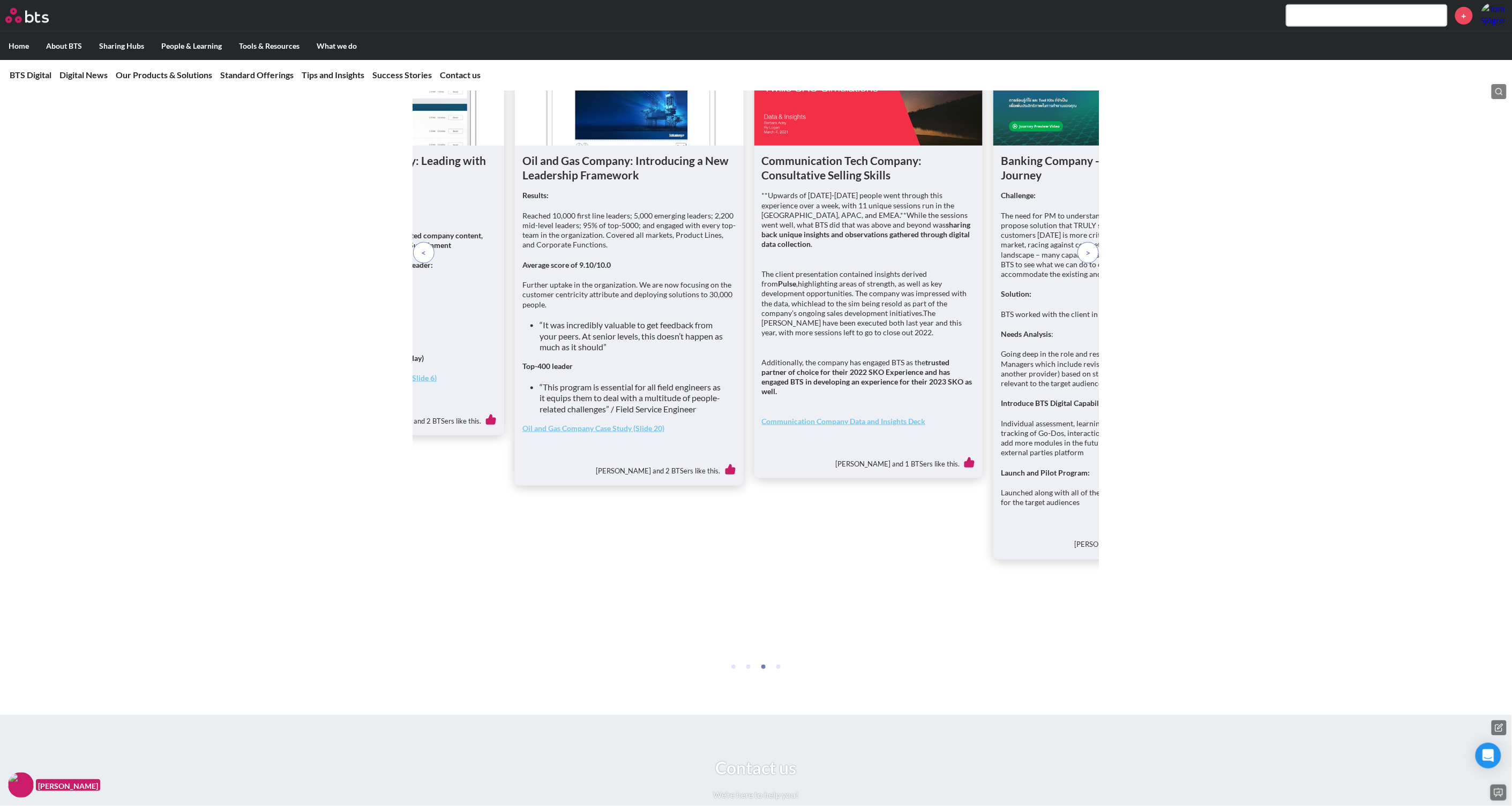
click at [1089, 259] on span at bounding box center [1088, 253] width 5 height 12
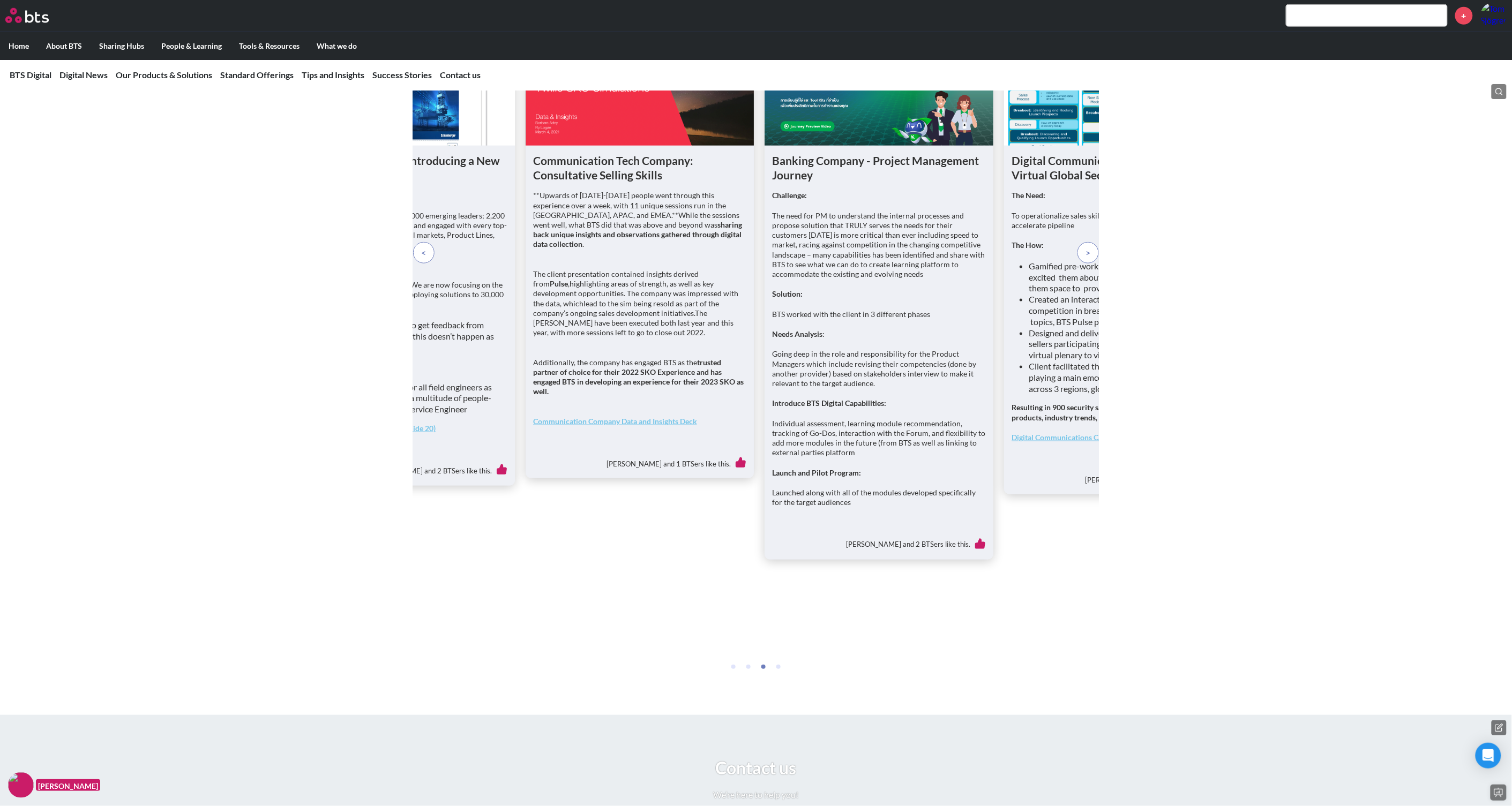
click at [1089, 259] on span at bounding box center [1088, 253] width 5 height 12
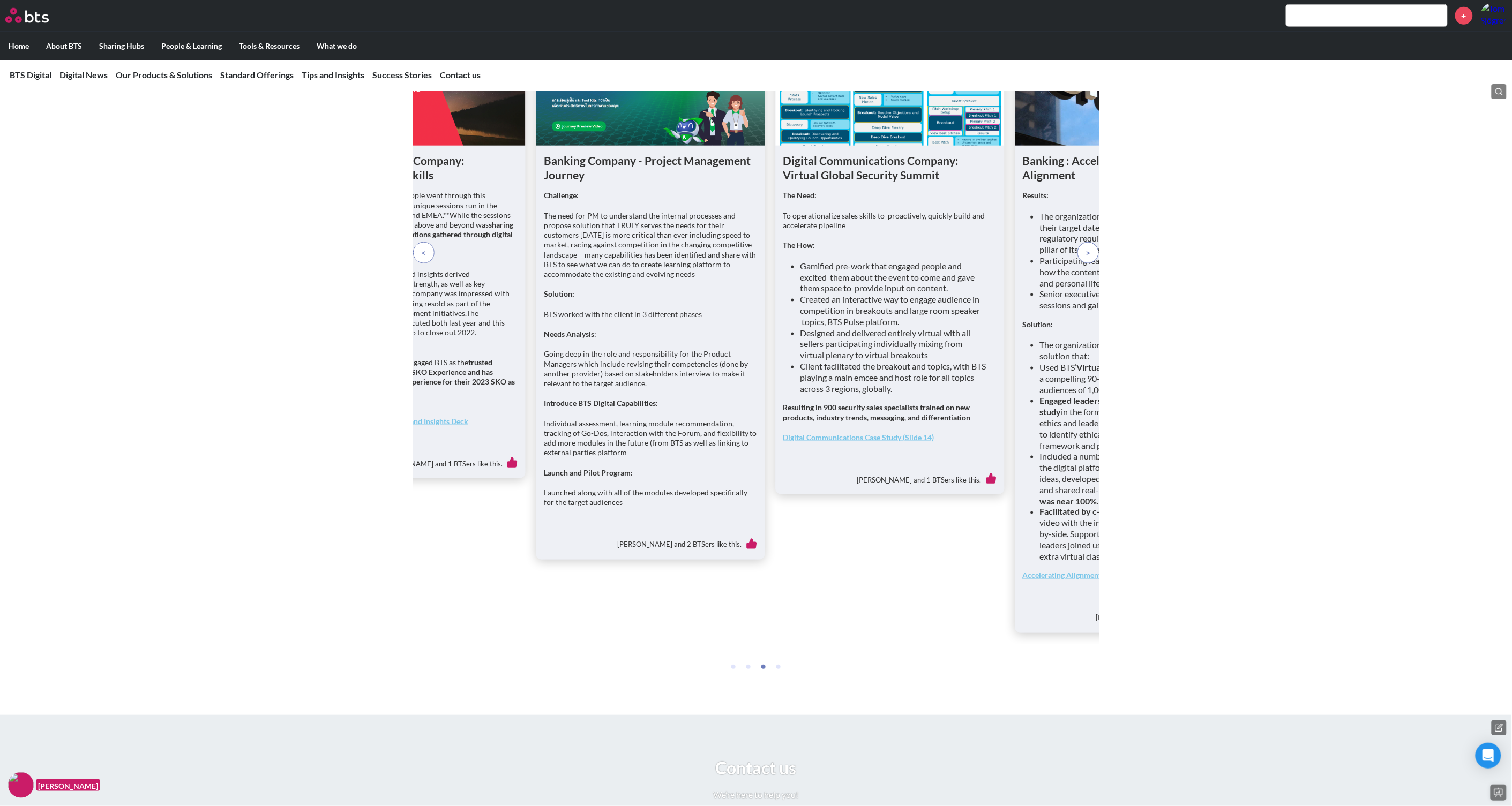
click at [1089, 259] on span at bounding box center [1088, 253] width 5 height 12
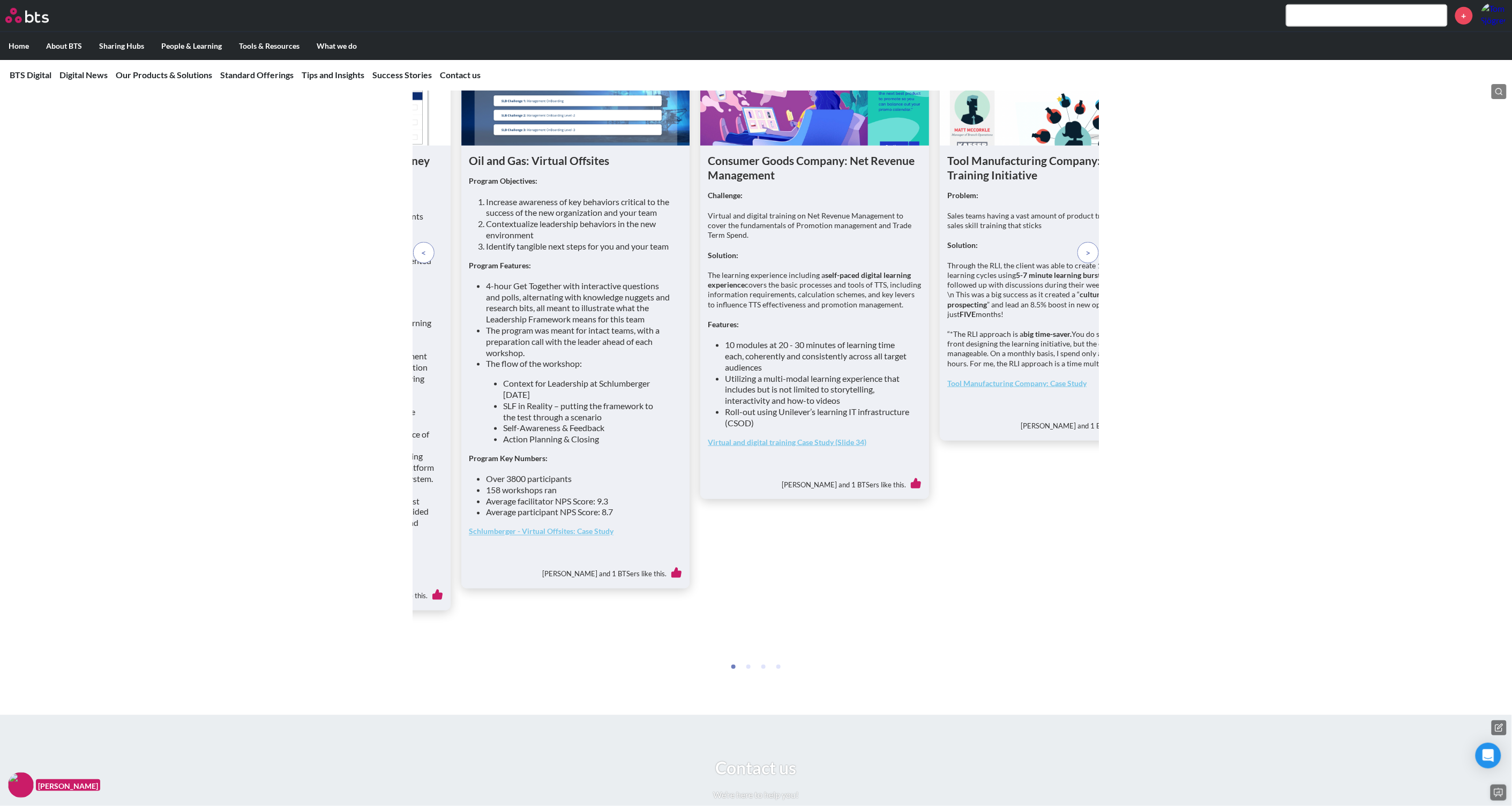
click at [1089, 259] on span at bounding box center [1088, 253] width 5 height 12
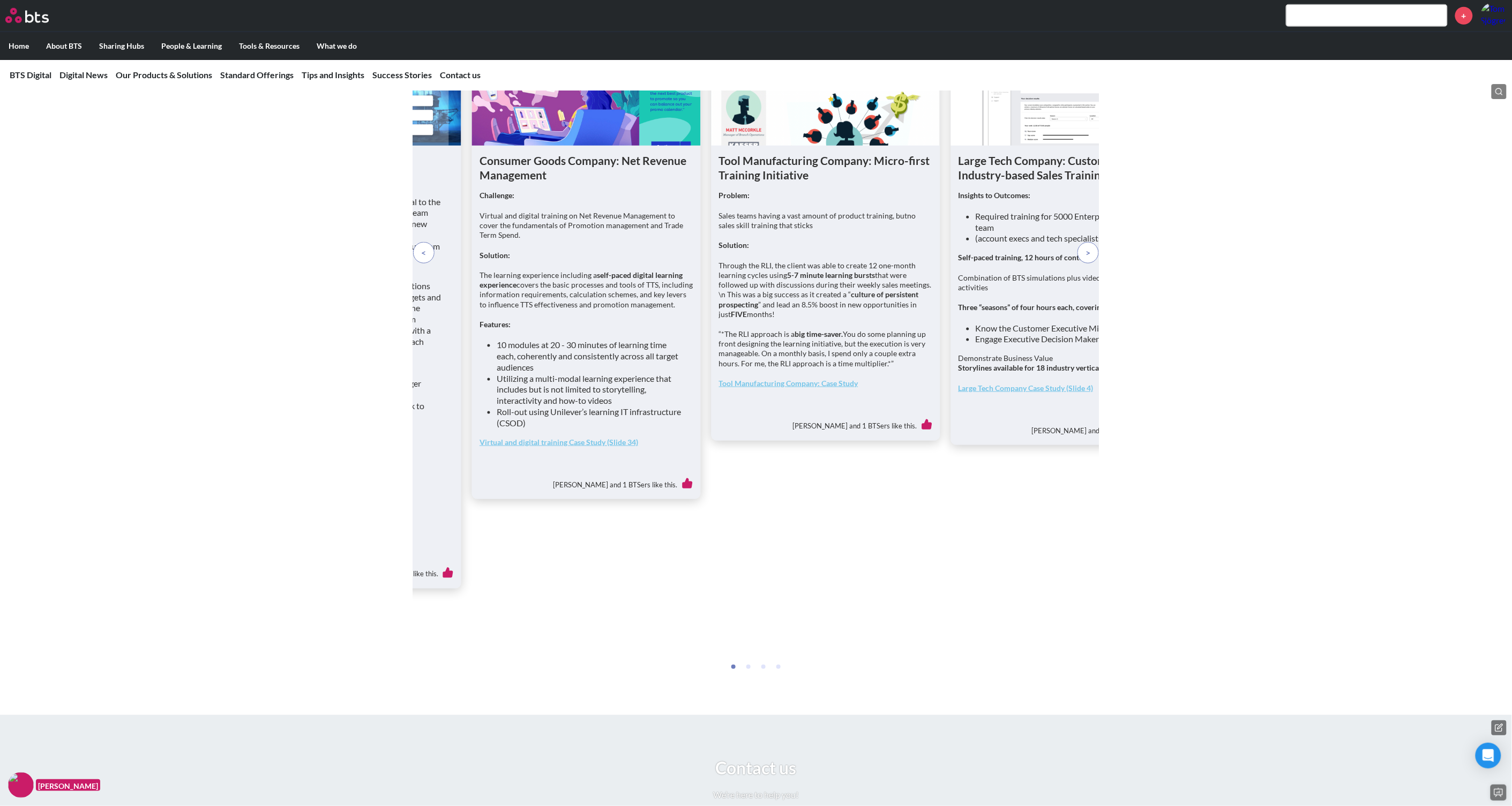
click at [1090, 259] on span at bounding box center [1088, 253] width 5 height 12
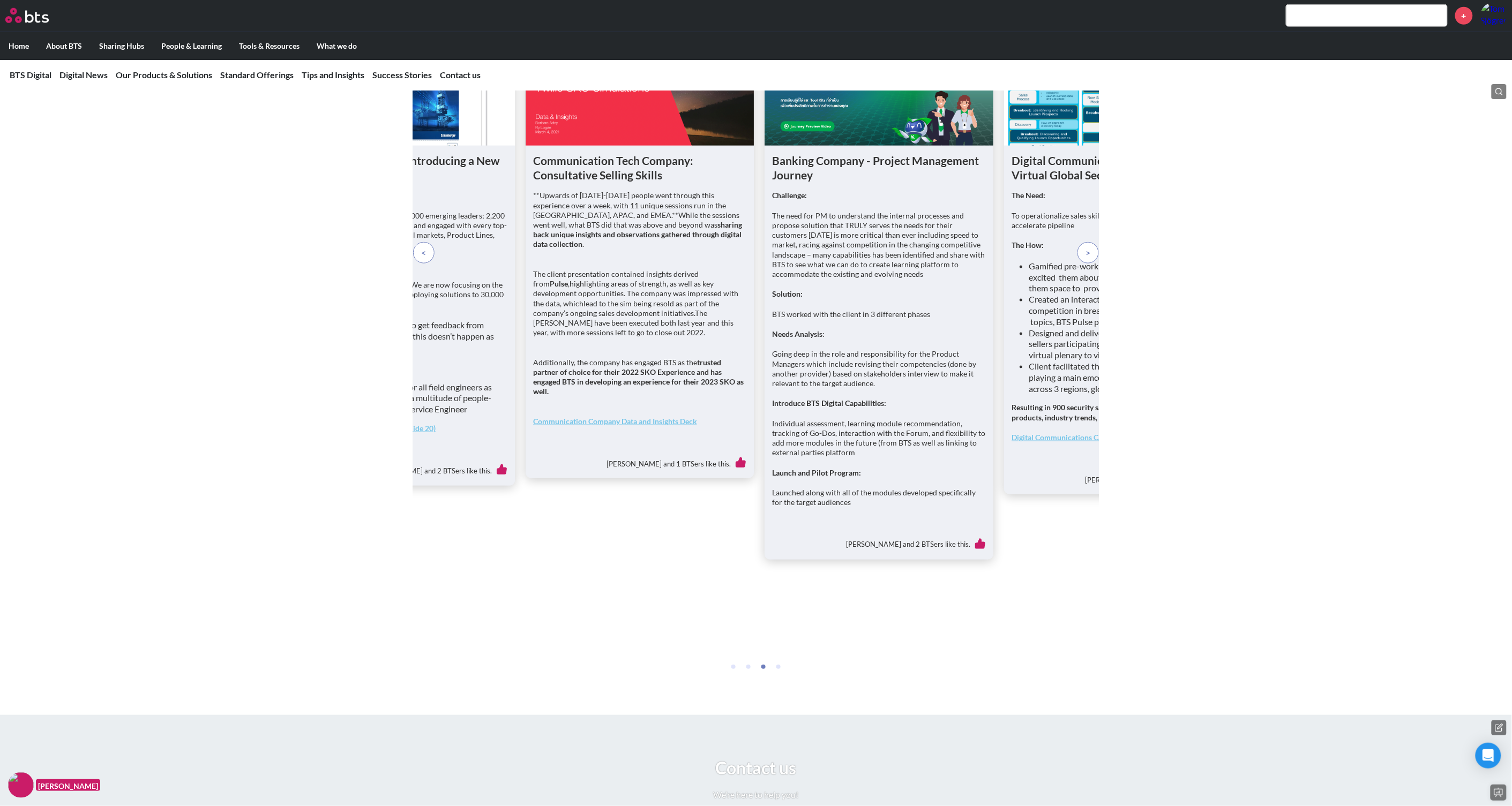
click at [1090, 259] on span at bounding box center [1088, 253] width 5 height 12
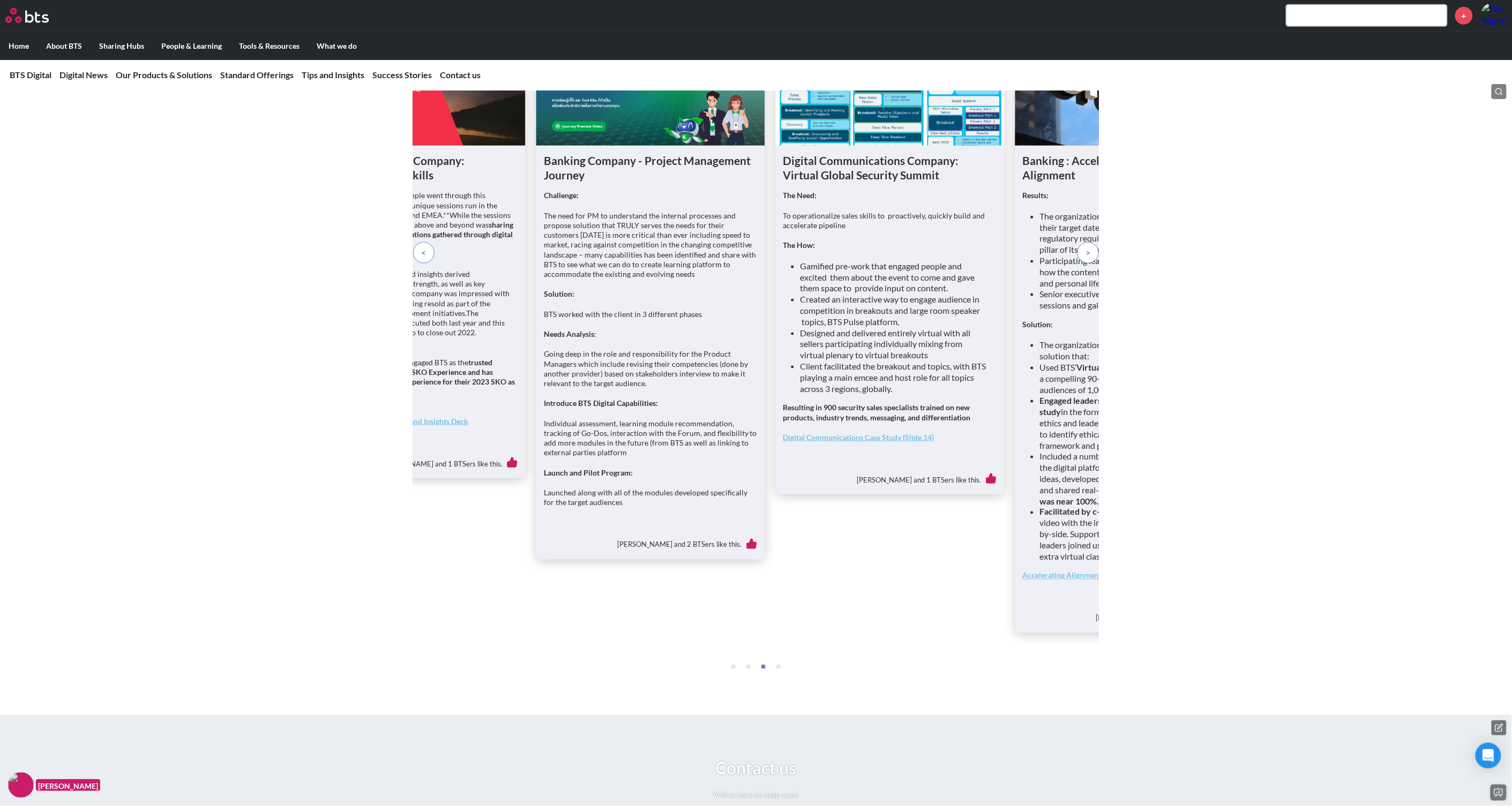
click at [1090, 259] on span at bounding box center [1088, 253] width 5 height 12
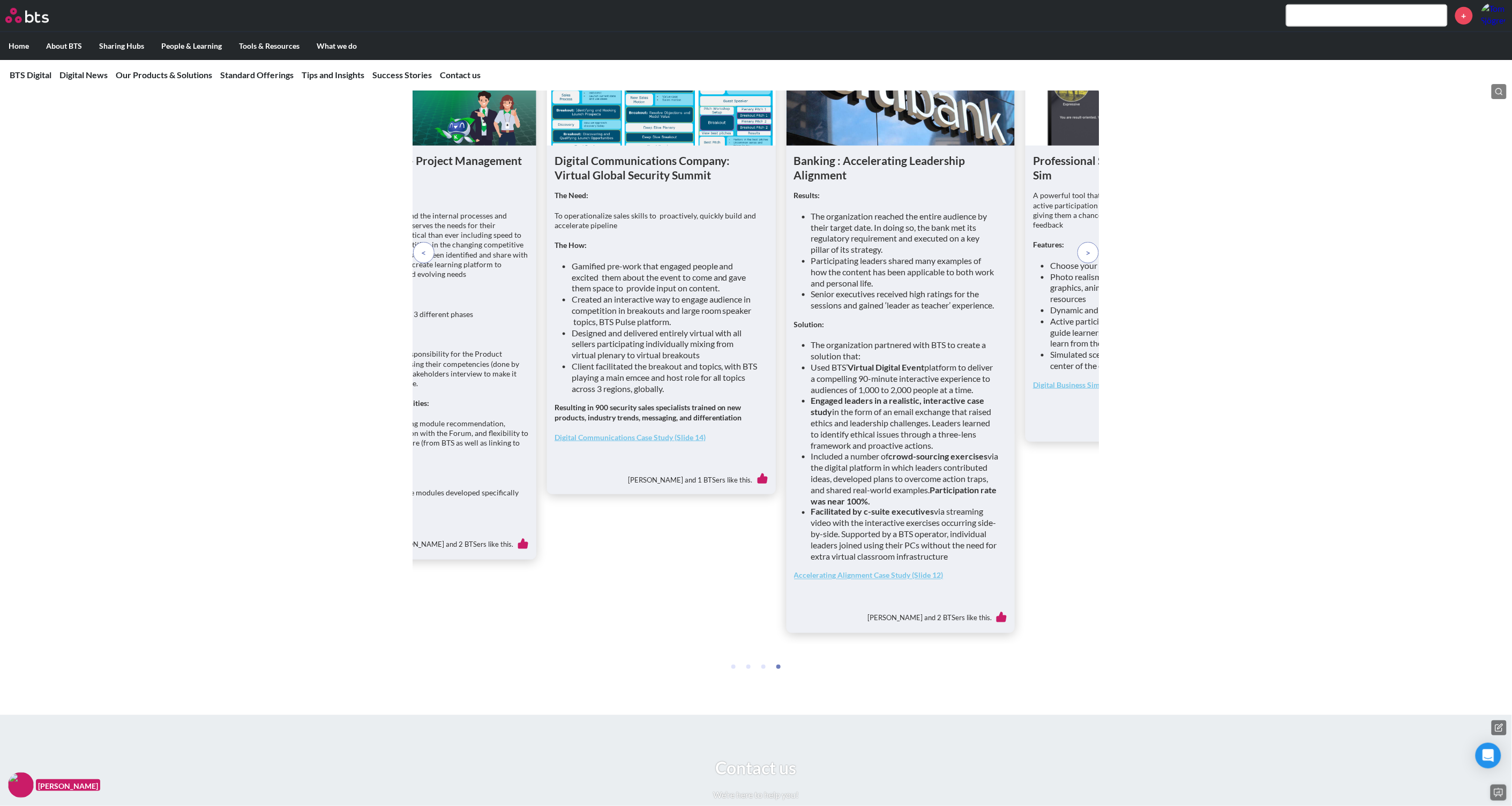
click at [1090, 259] on span at bounding box center [1088, 253] width 5 height 12
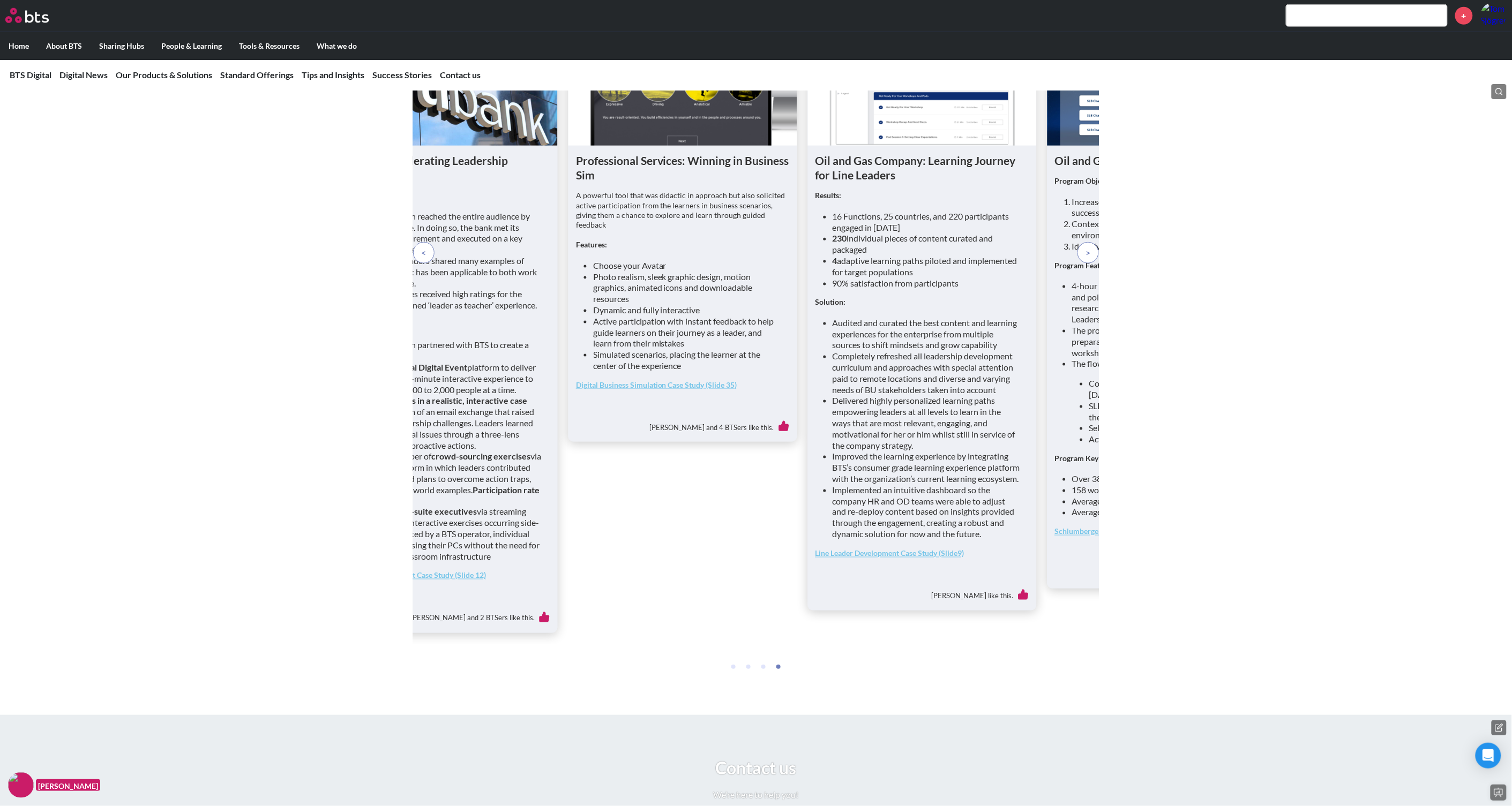
click at [1090, 259] on span at bounding box center [1088, 253] width 5 height 12
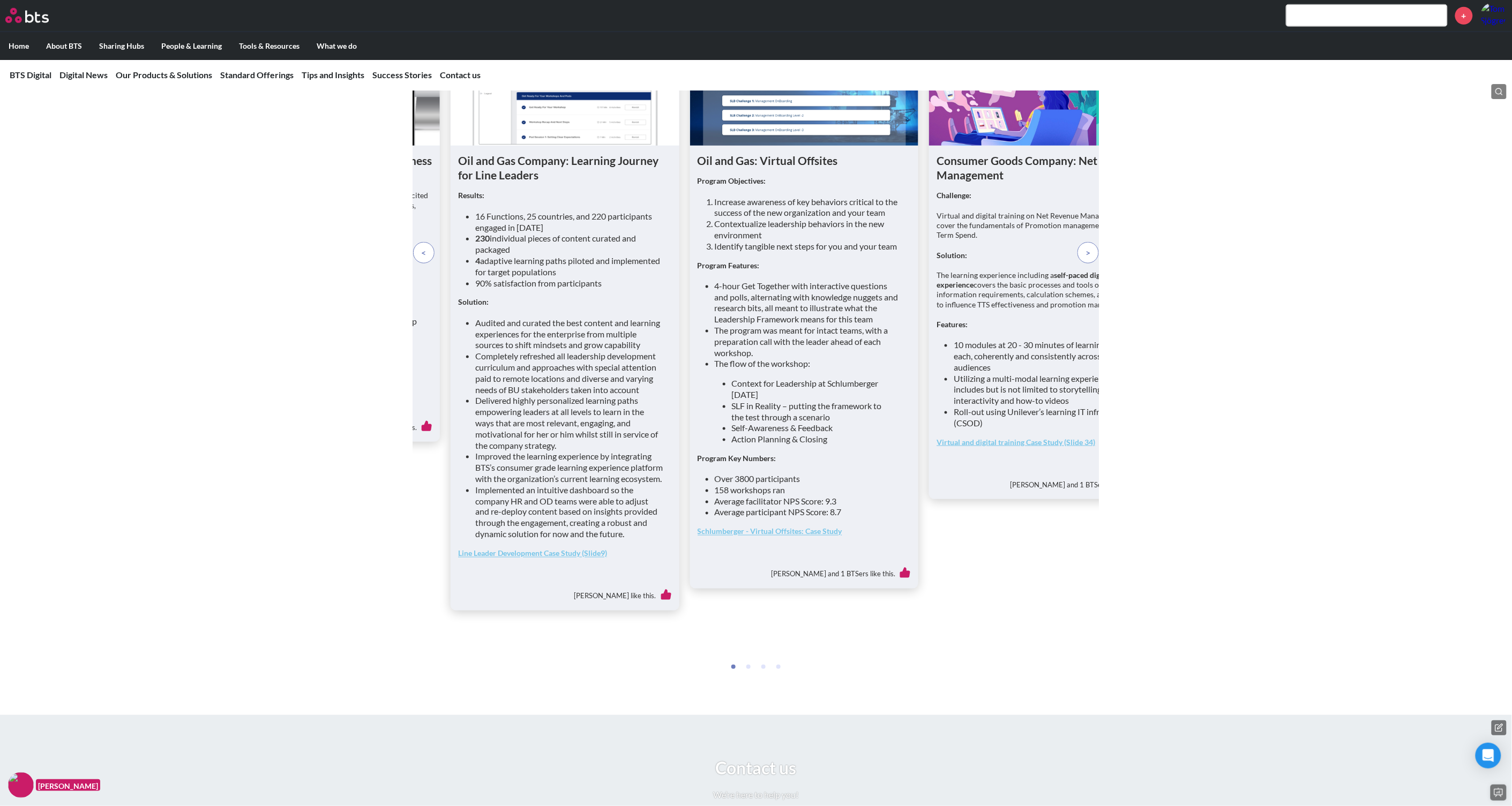
click at [1090, 259] on span at bounding box center [1088, 253] width 5 height 12
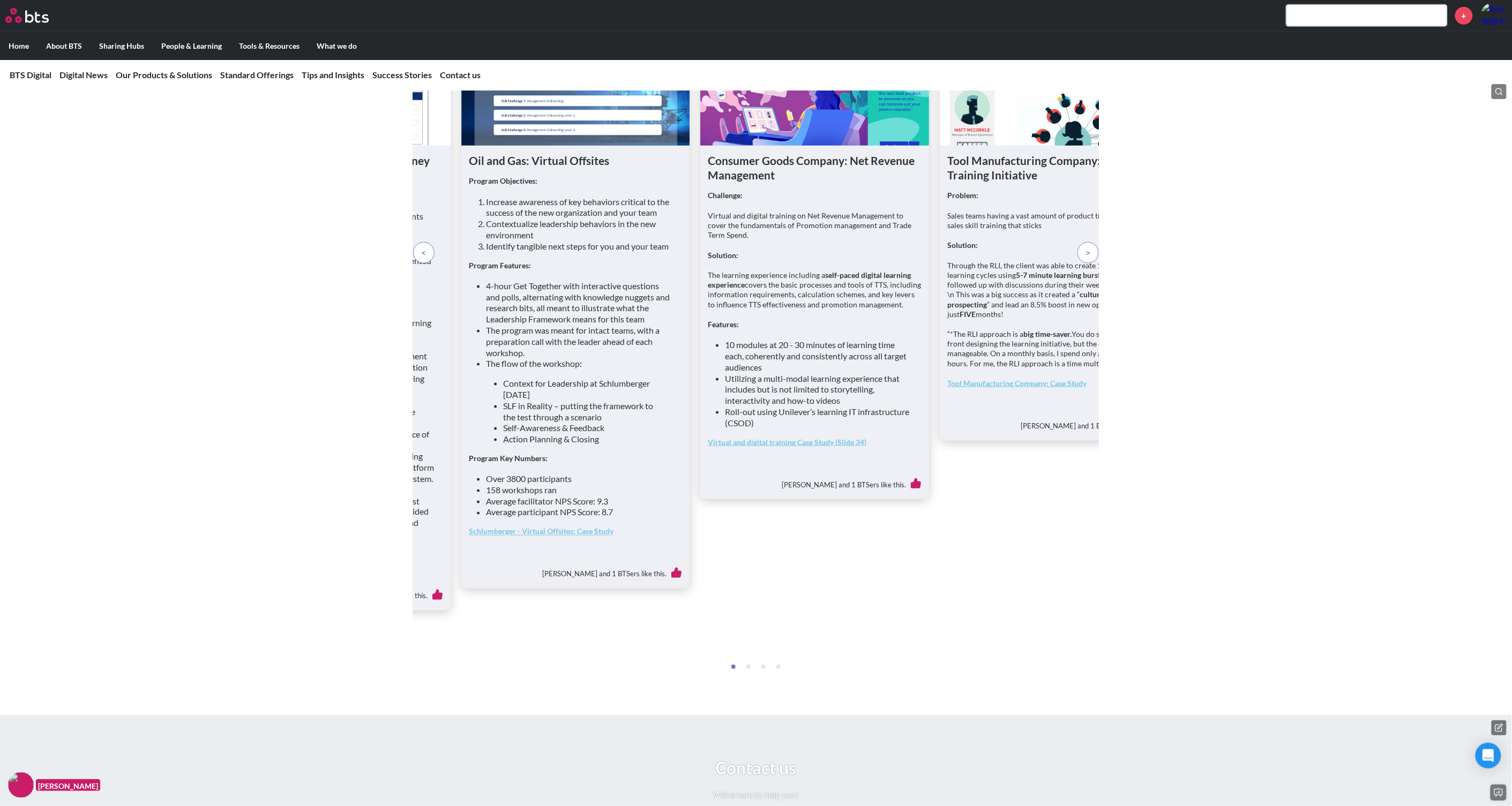
click at [1090, 259] on span at bounding box center [1088, 253] width 5 height 12
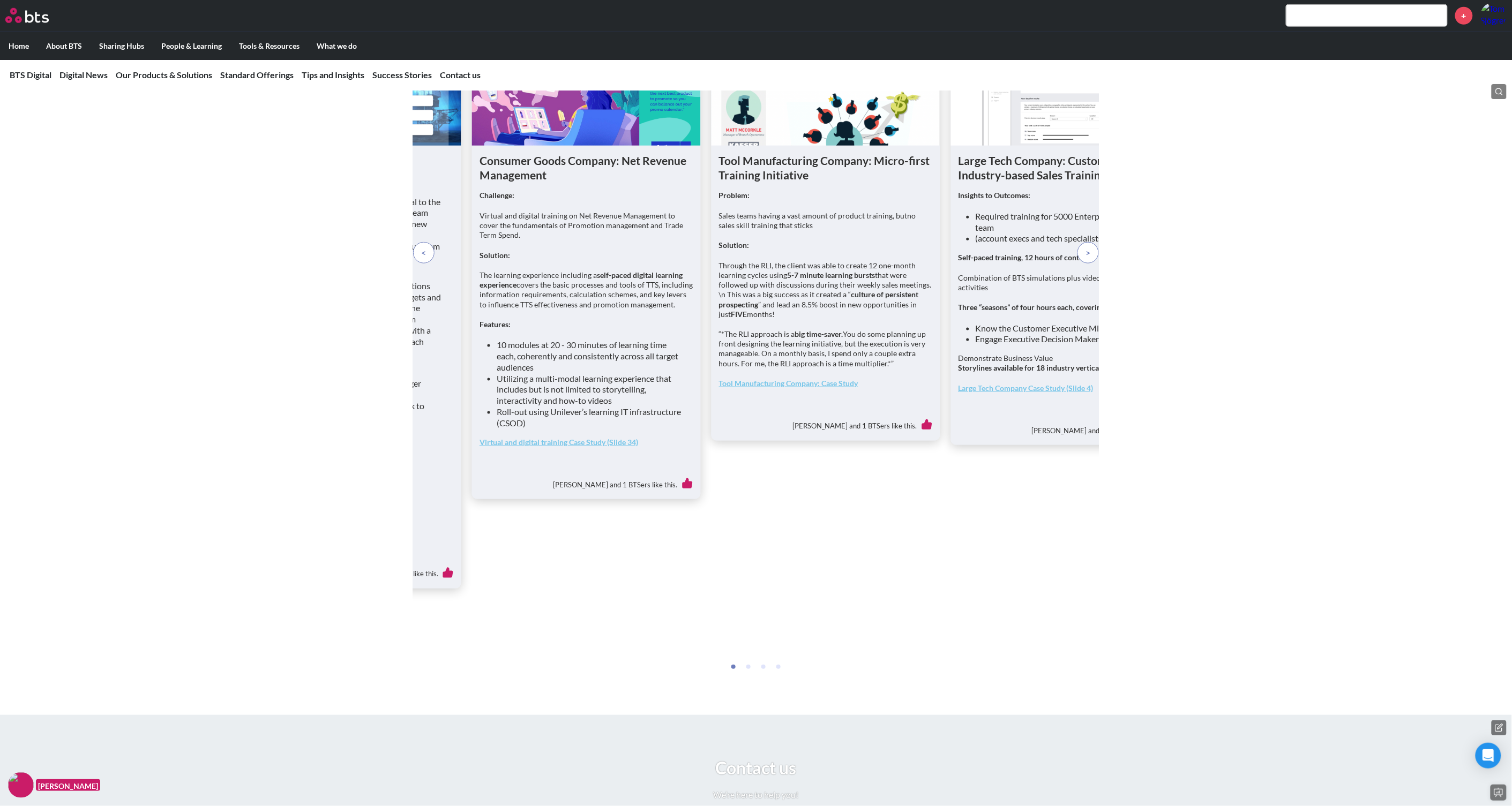
click at [1090, 259] on span at bounding box center [1088, 253] width 5 height 12
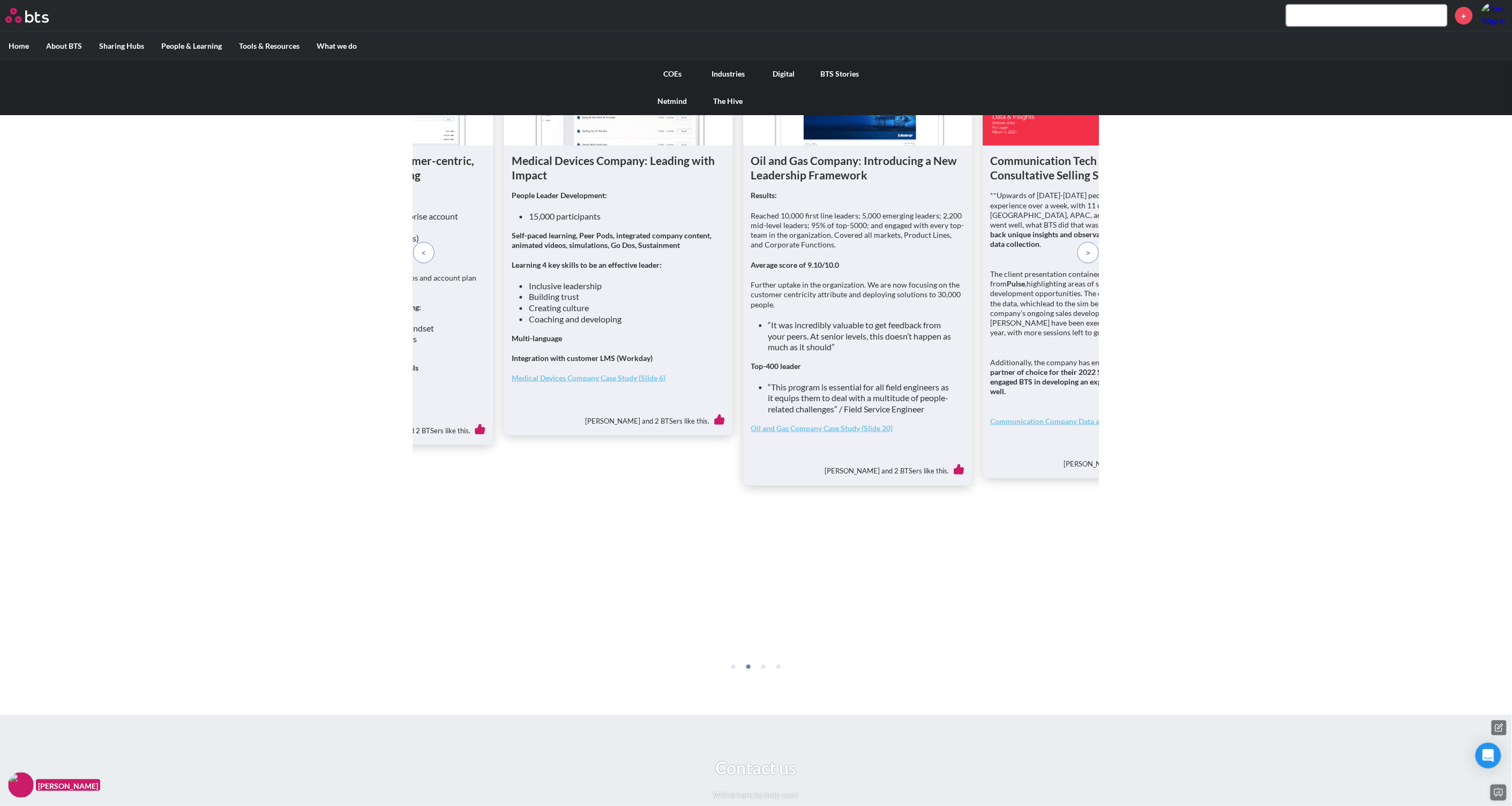
click at [673, 76] on link "COEs" at bounding box center [672, 74] width 56 height 28
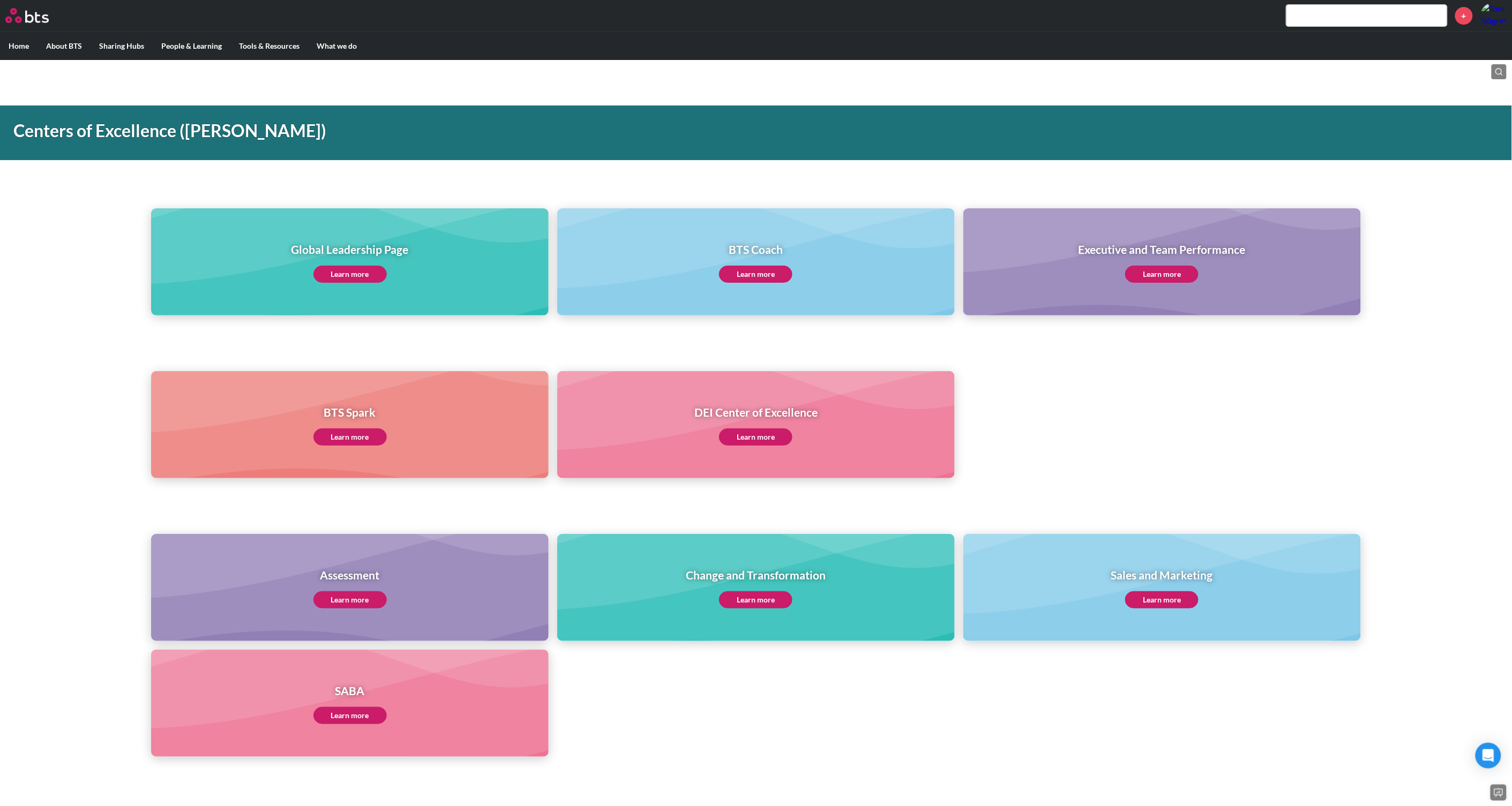
click at [346, 715] on link "Learn more" at bounding box center [350, 715] width 74 height 17
click at [1363, 15] on input "text" at bounding box center [1367, 16] width 161 height 21
paste input "Financial Services"
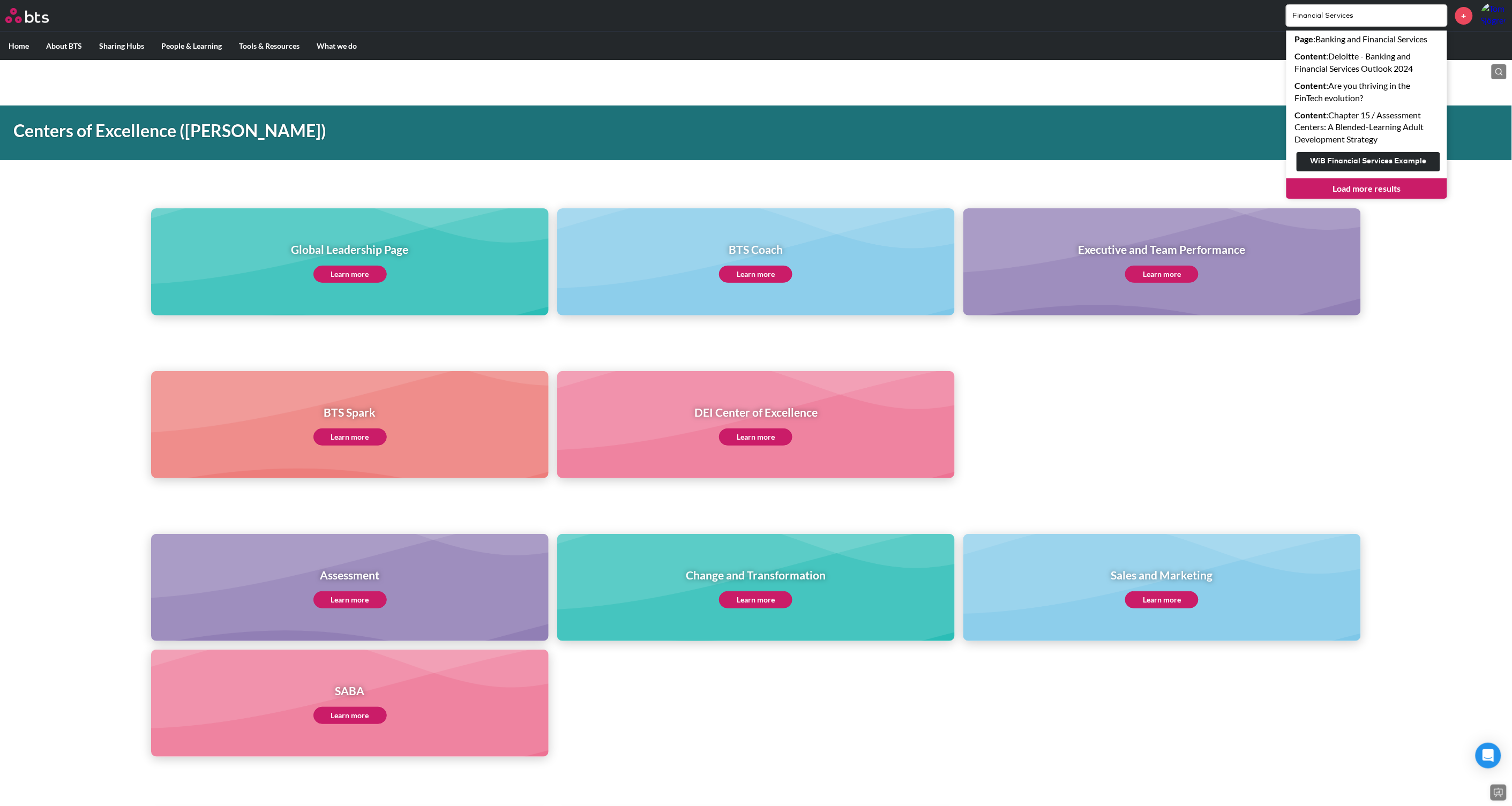
type input "Financial Services"
click at [1374, 190] on link "Load more results" at bounding box center [1367, 188] width 161 height 21
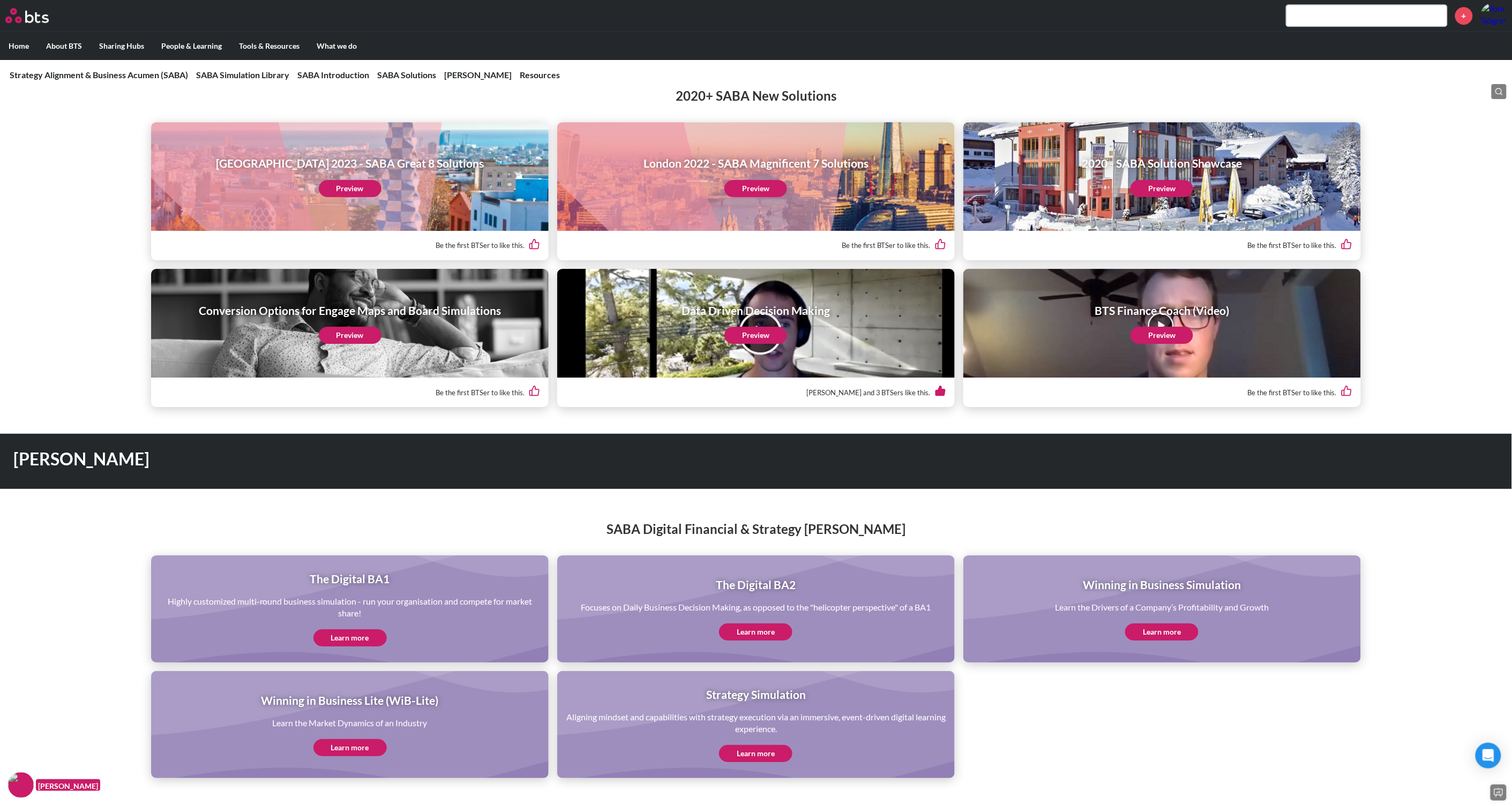
scroll to position [1874, 0]
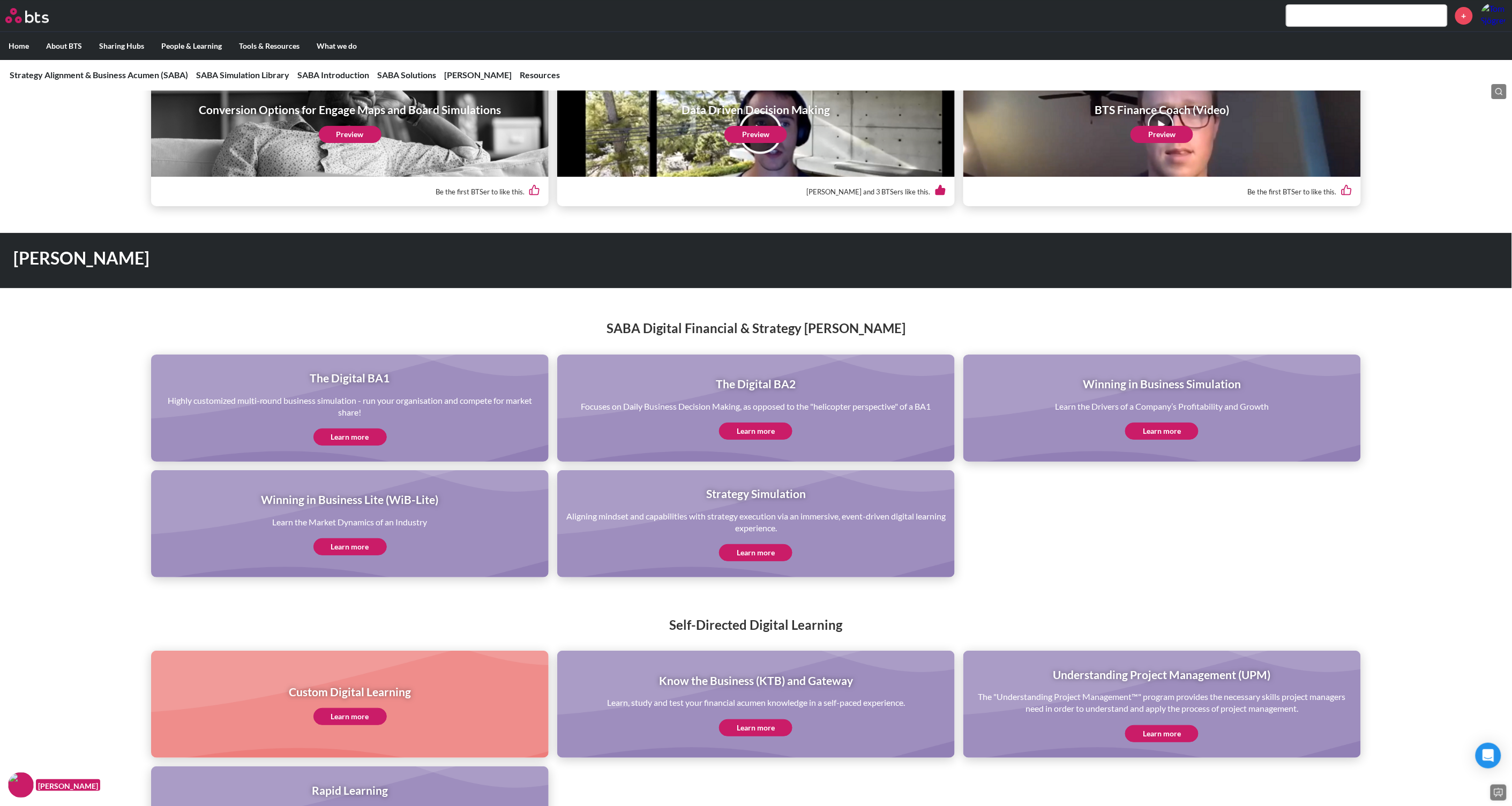
click at [1170, 423] on link "Learn more" at bounding box center [1162, 431] width 74 height 17
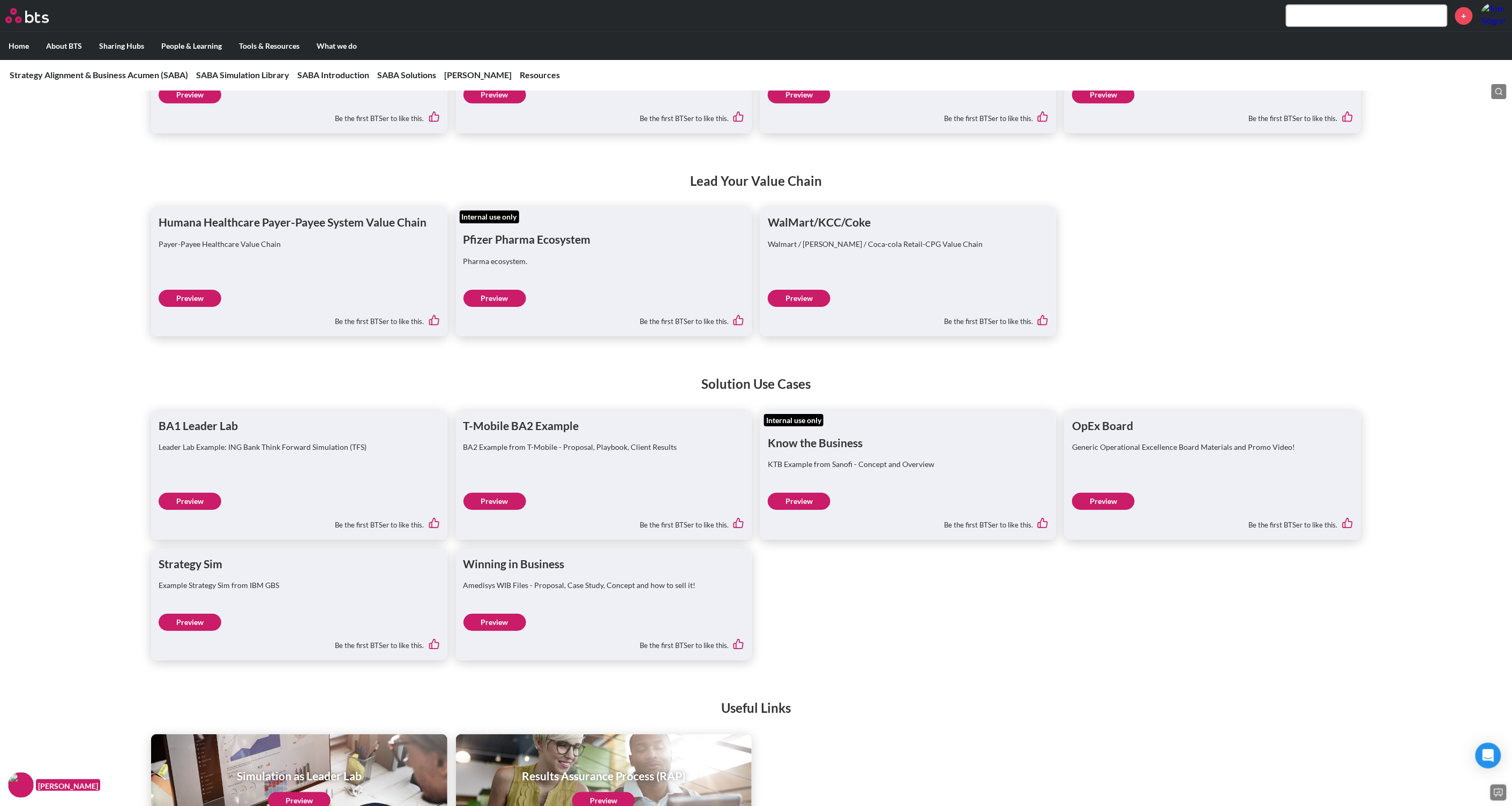
scroll to position [3882, 0]
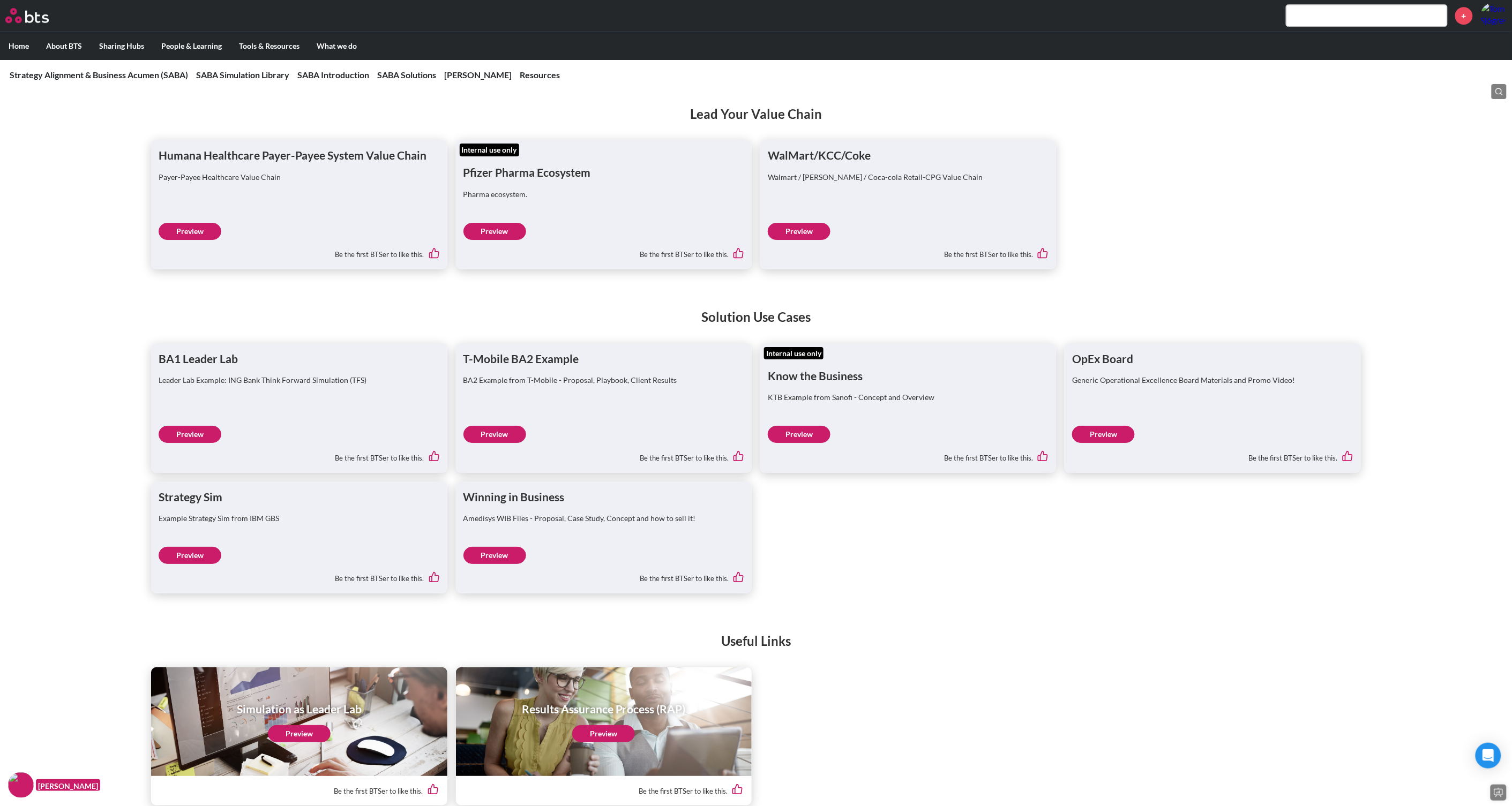
click at [502, 547] on link "Preview" at bounding box center [495, 555] width 62 height 17
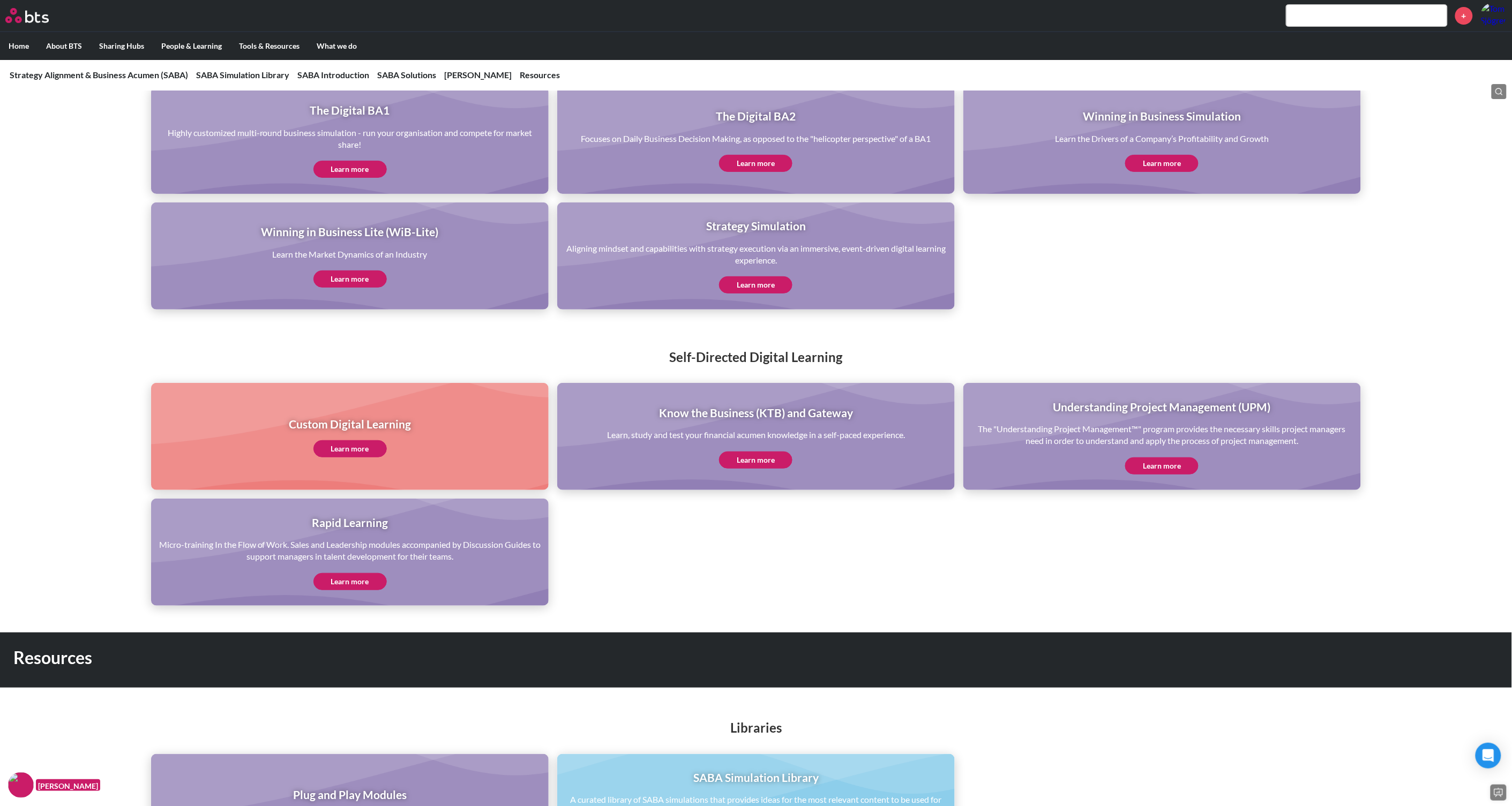
scroll to position [1807, 0]
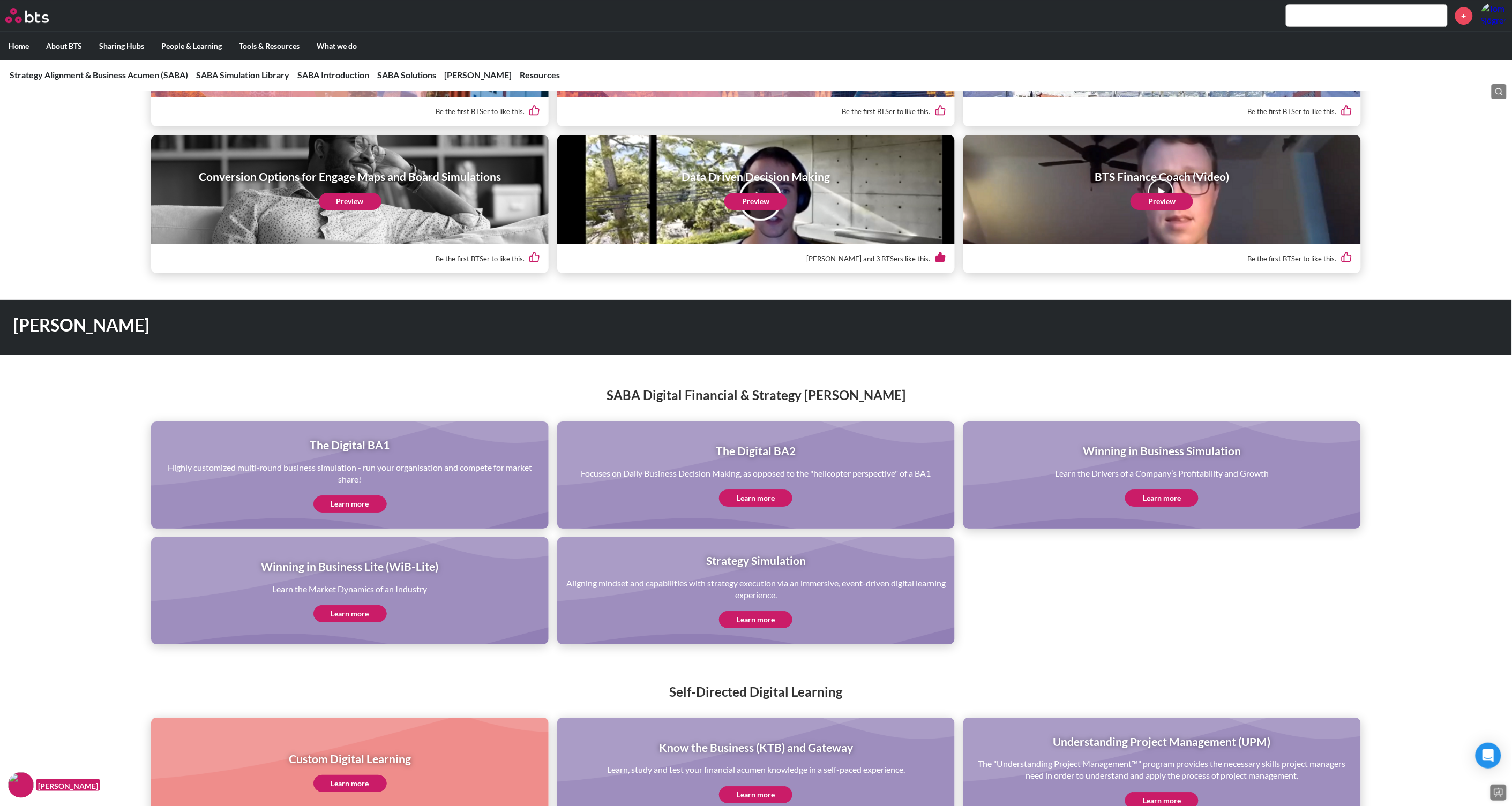
click at [1340, 8] on input "text" at bounding box center [1367, 16] width 161 height 21
paste input "Financial Services"
type input "Financial Services"
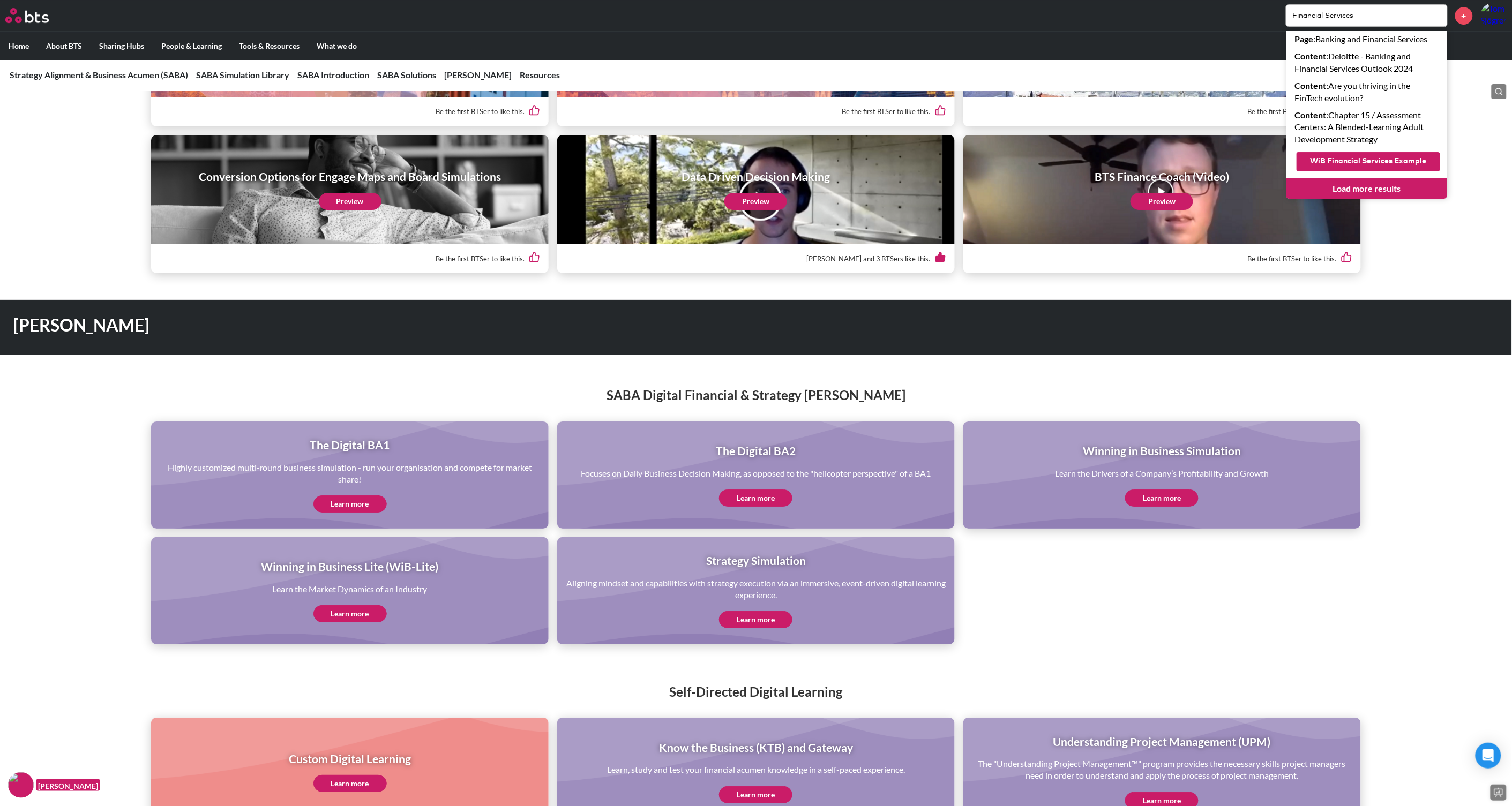
click at [1372, 161] on button "WiB Financial Services Example" at bounding box center [1368, 161] width 144 height 19
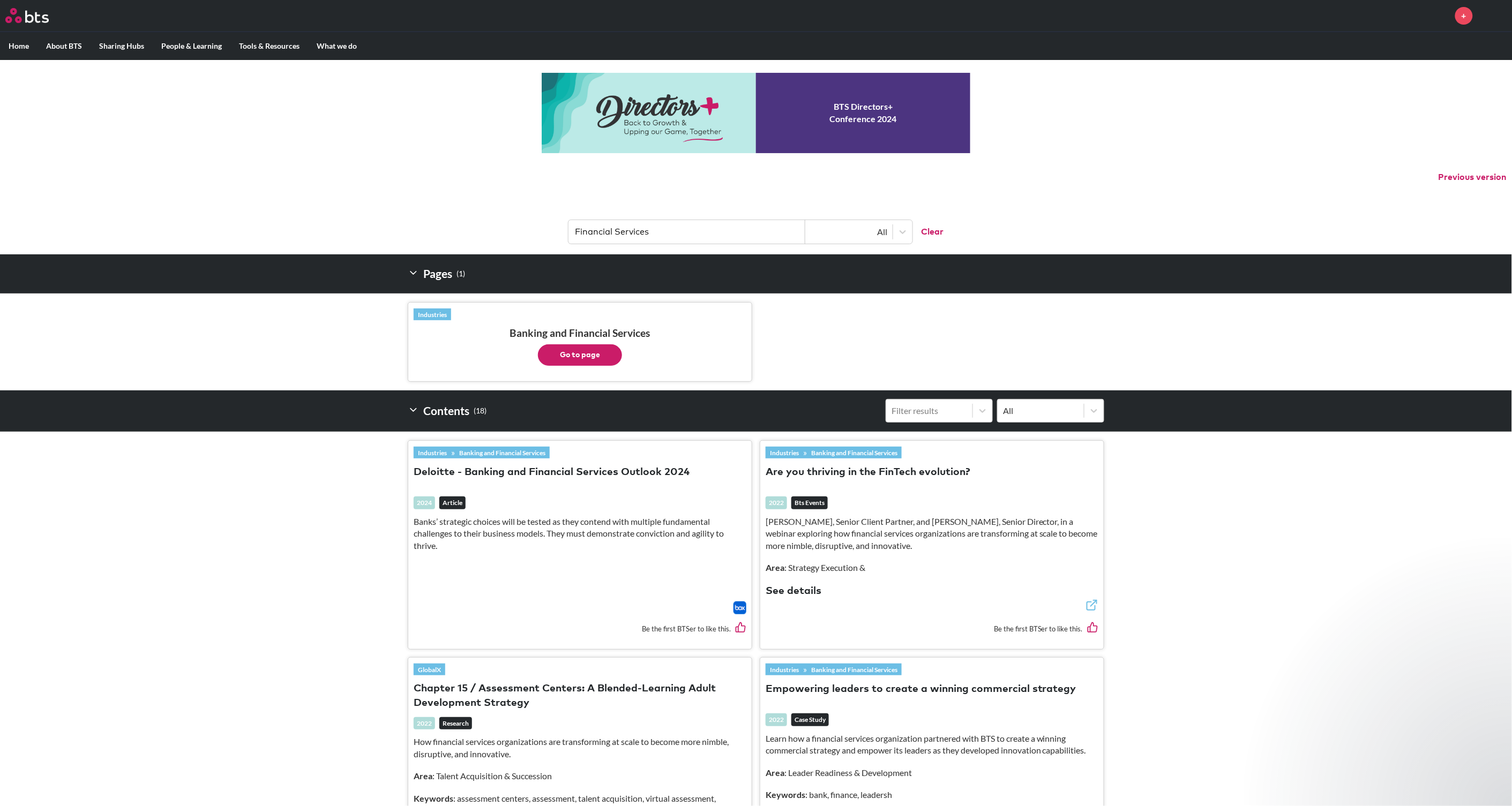
scroll to position [67, 0]
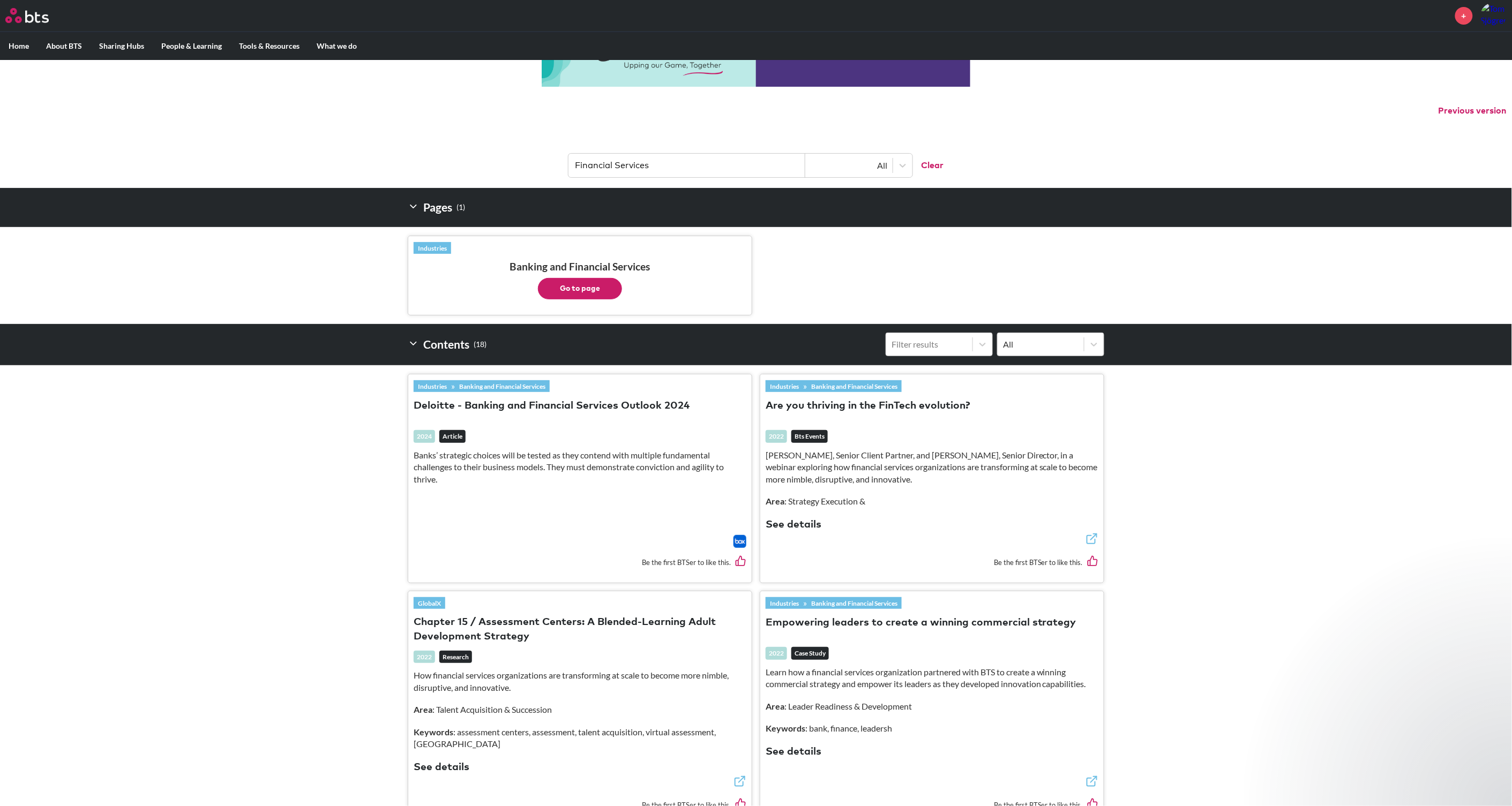
click at [585, 281] on button "Go to page" at bounding box center [580, 288] width 84 height 21
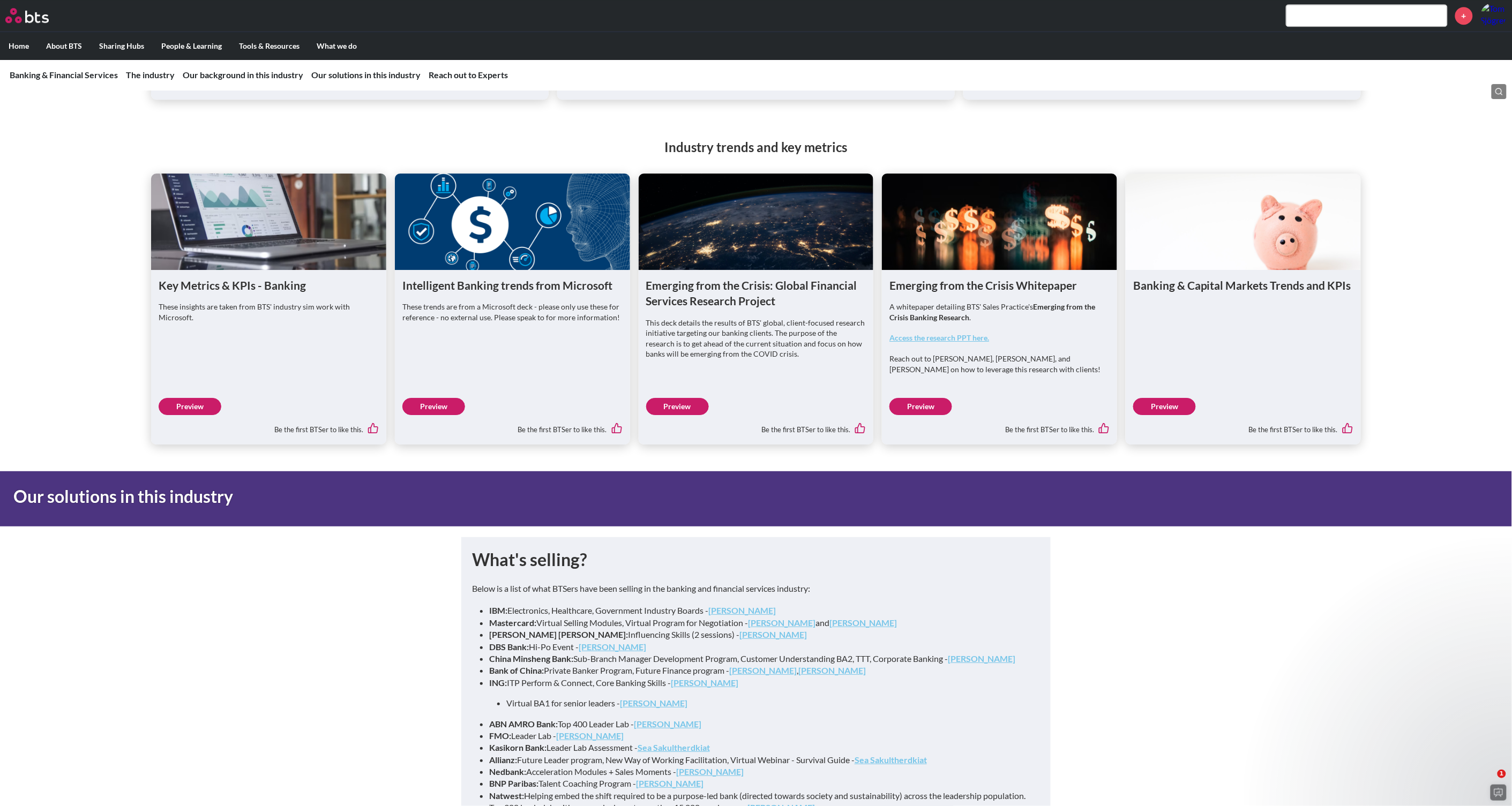
scroll to position [3727, 0]
